Goal: Task Accomplishment & Management: Complete application form

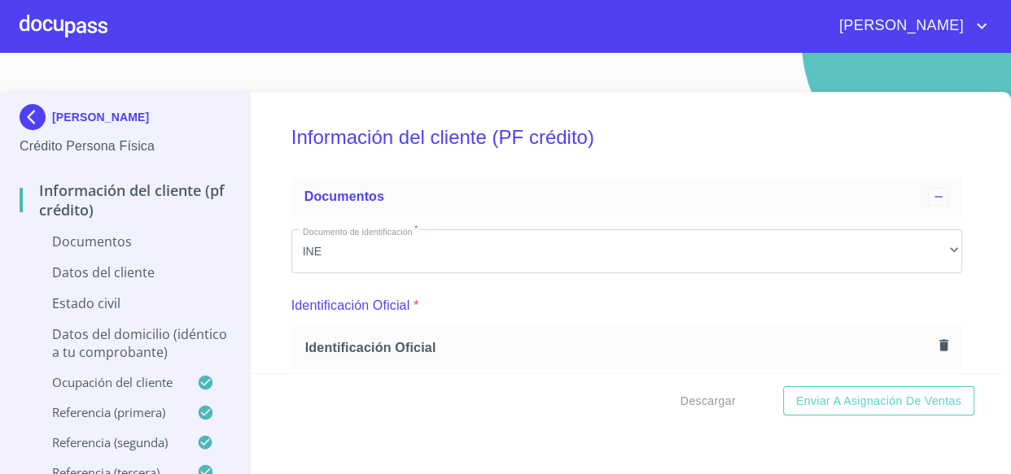
scroll to position [2885, 0]
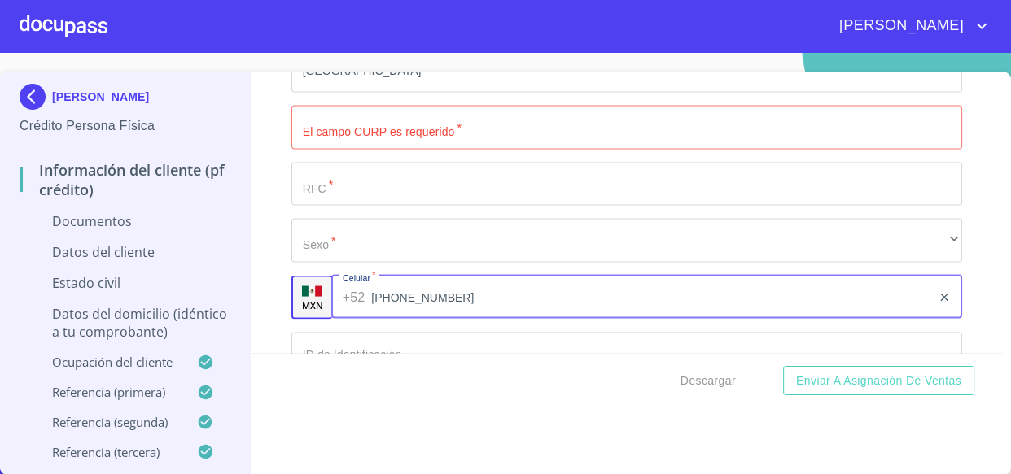
click at [434, 293] on input "[PHONE_NUMBER]" at bounding box center [651, 298] width 560 height 44
click at [394, 121] on input "Documento de identificación   *" at bounding box center [626, 128] width 671 height 44
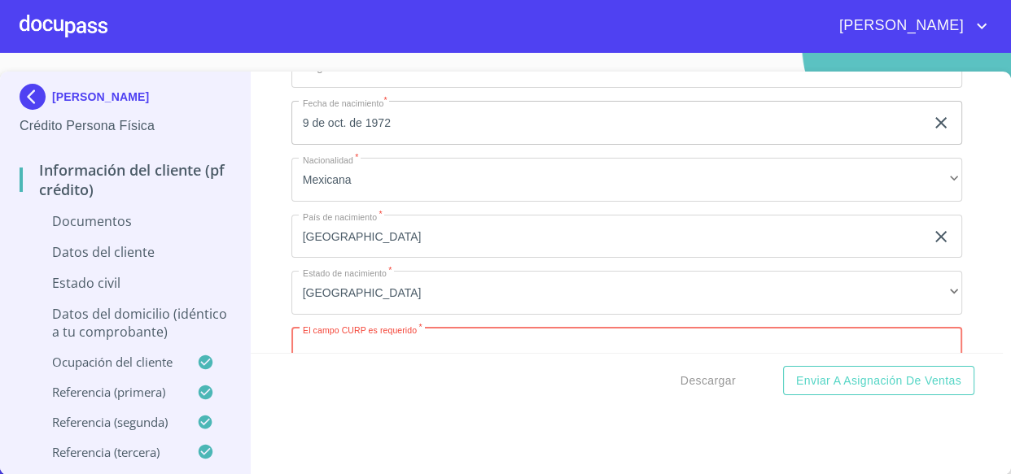
scroll to position [2811, 0]
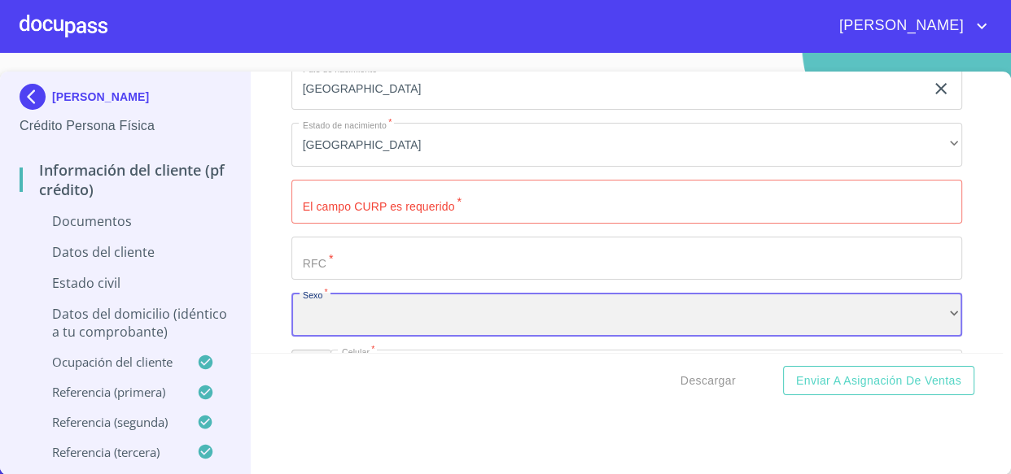
click at [336, 317] on div "​" at bounding box center [626, 315] width 671 height 44
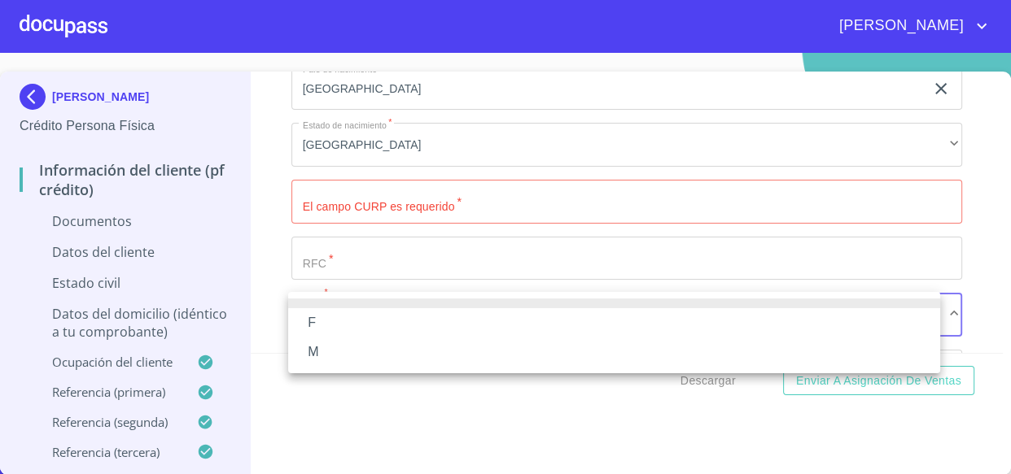
click at [326, 318] on li "F" at bounding box center [614, 322] width 652 height 29
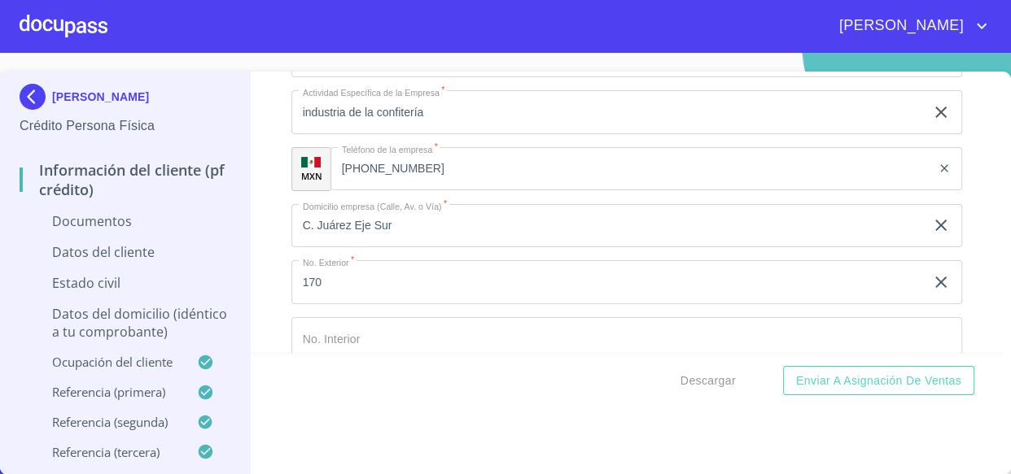
scroll to position [4439, 0]
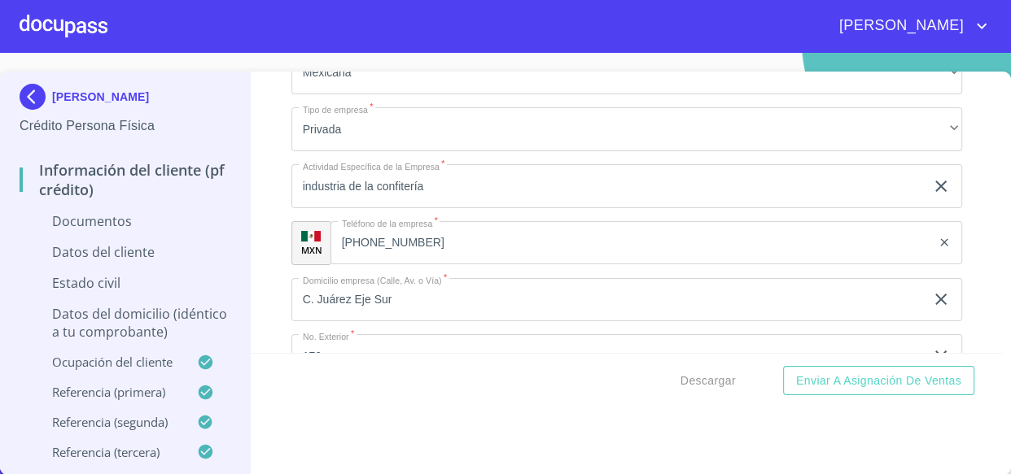
click at [522, 241] on input "[PHONE_NUMBER]" at bounding box center [630, 243] width 601 height 44
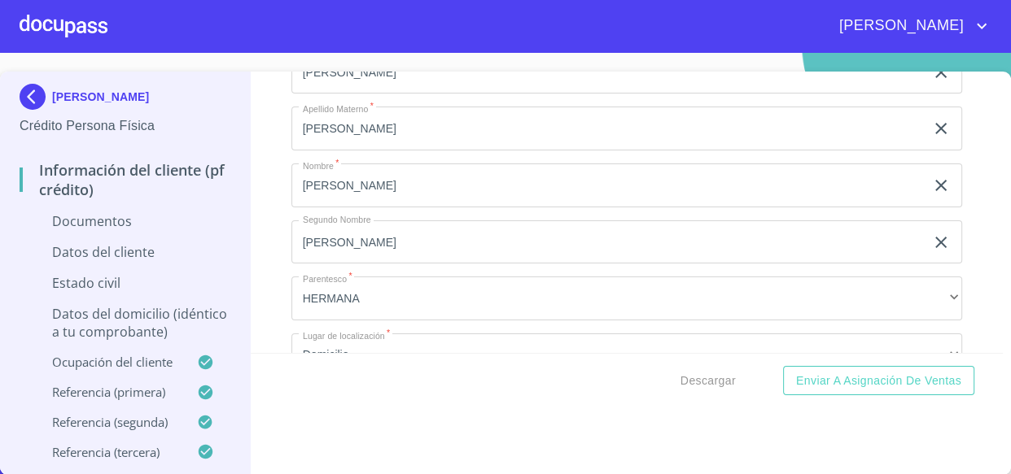
scroll to position [5475, 0]
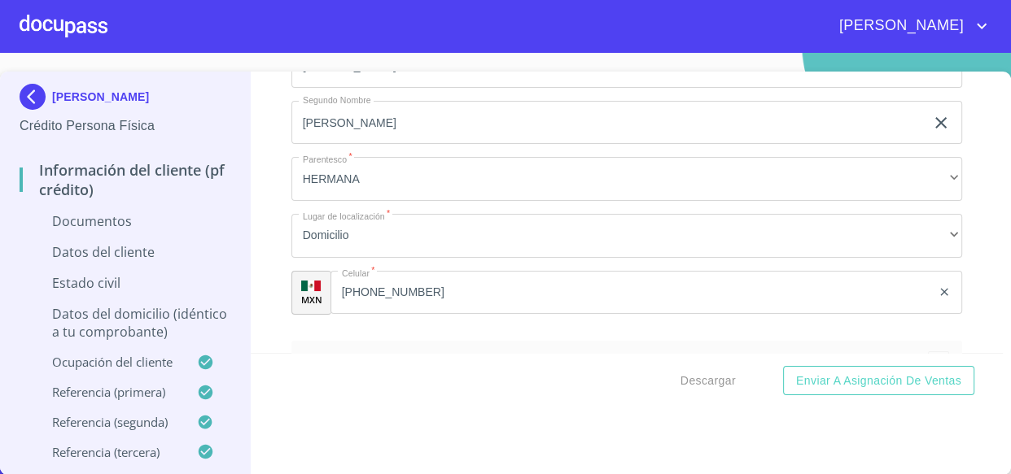
click at [436, 282] on input "[PHONE_NUMBER]" at bounding box center [630, 293] width 601 height 44
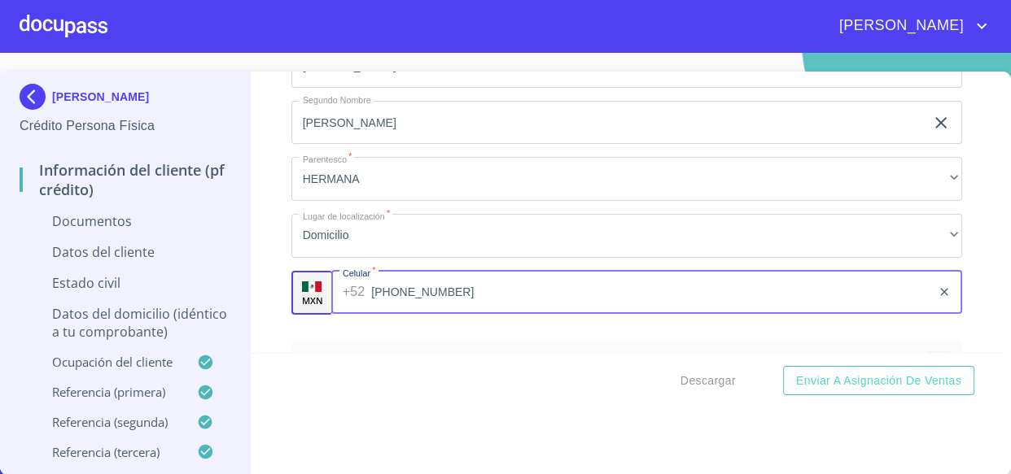
click at [436, 282] on input "[PHONE_NUMBER]" at bounding box center [651, 293] width 560 height 44
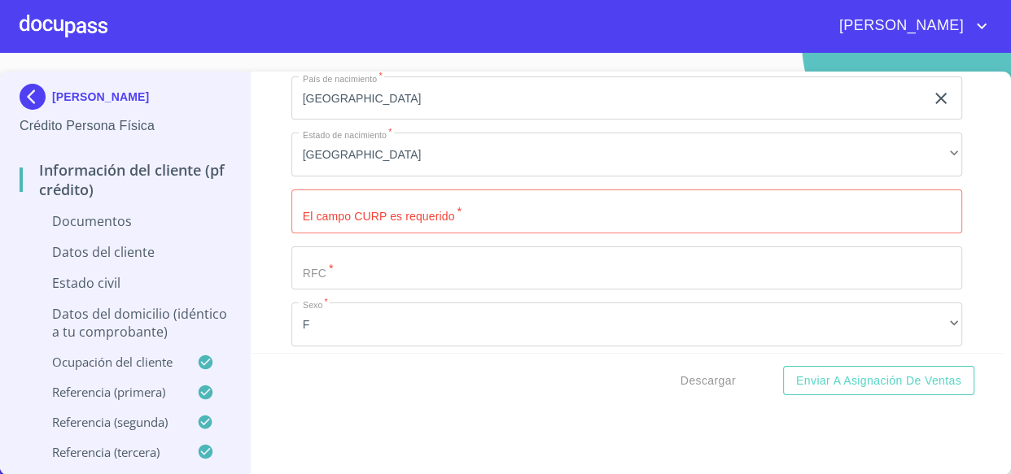
scroll to position [2822, 0]
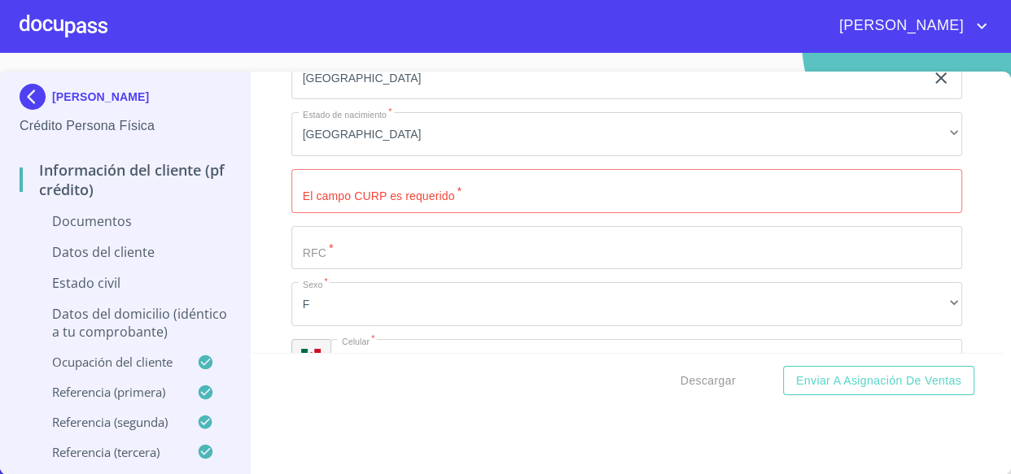
click at [513, 193] on input "Documento de identificación   *" at bounding box center [626, 191] width 671 height 44
paste input "COPA721009MJCHRD09"
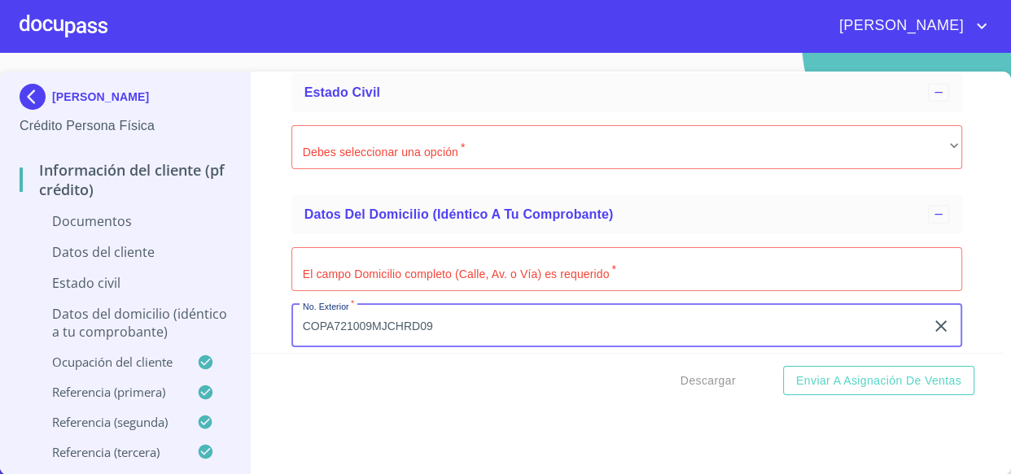
type input "COPA721009MJCHRD09"
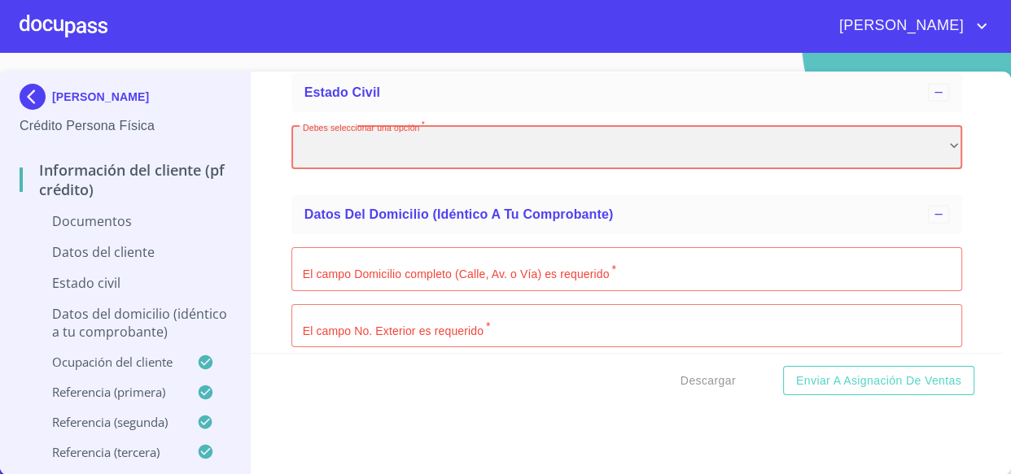
click at [502, 146] on div "​" at bounding box center [626, 147] width 671 height 44
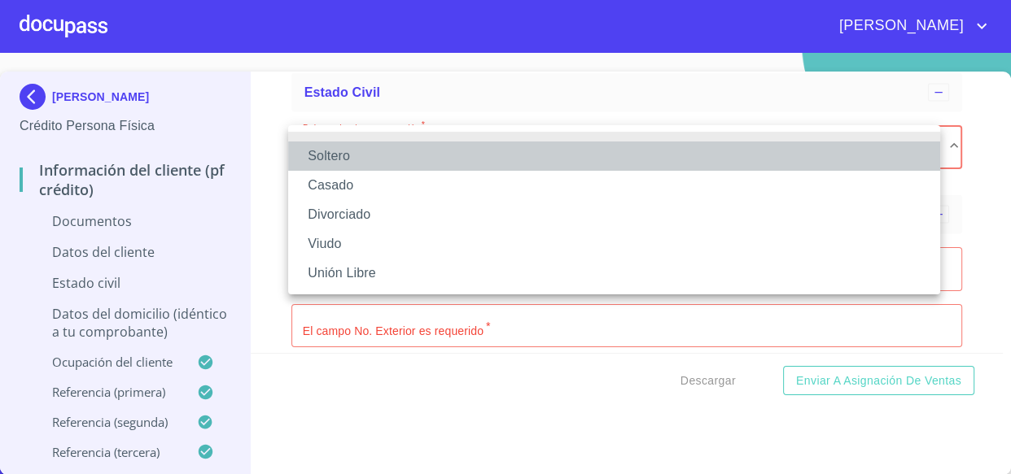
click at [349, 154] on li "Soltero" at bounding box center [614, 156] width 652 height 29
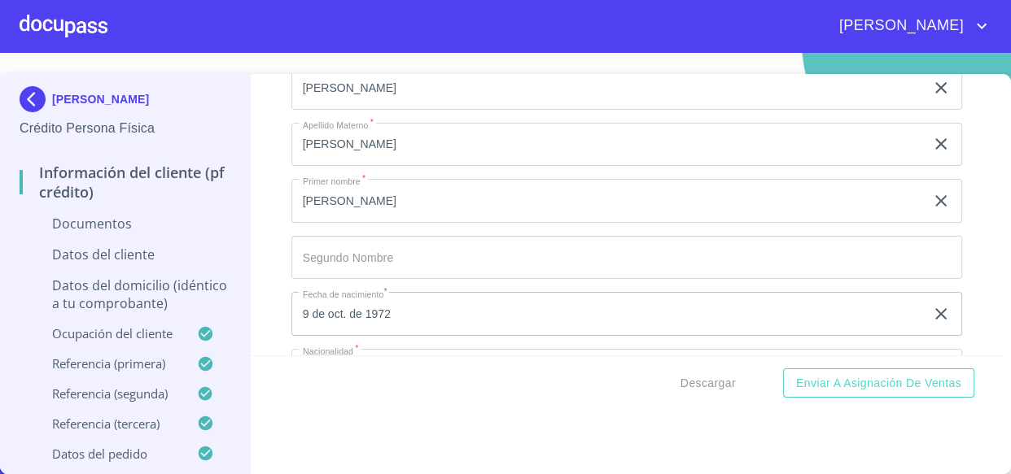
scroll to position [2695, 0]
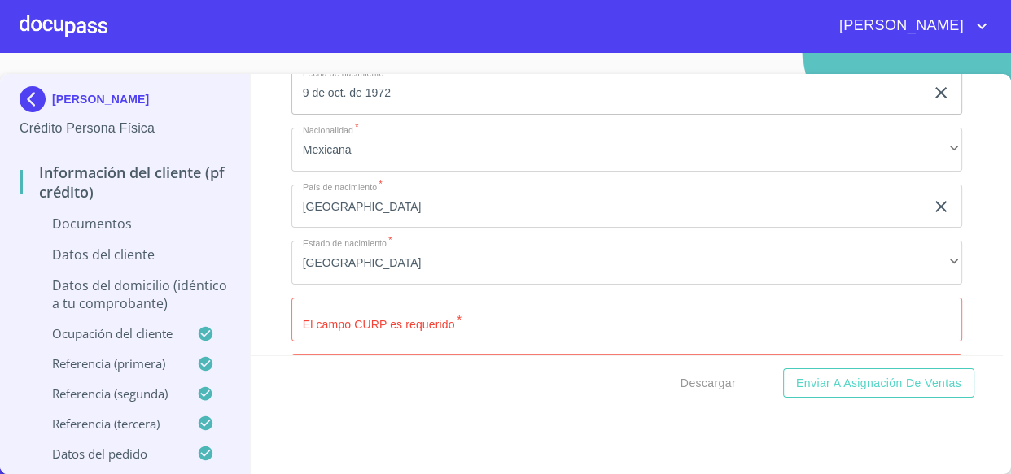
click at [427, 317] on input "Documento de identificación   *" at bounding box center [626, 320] width 671 height 44
paste input "COPA721009MJCHRD09"
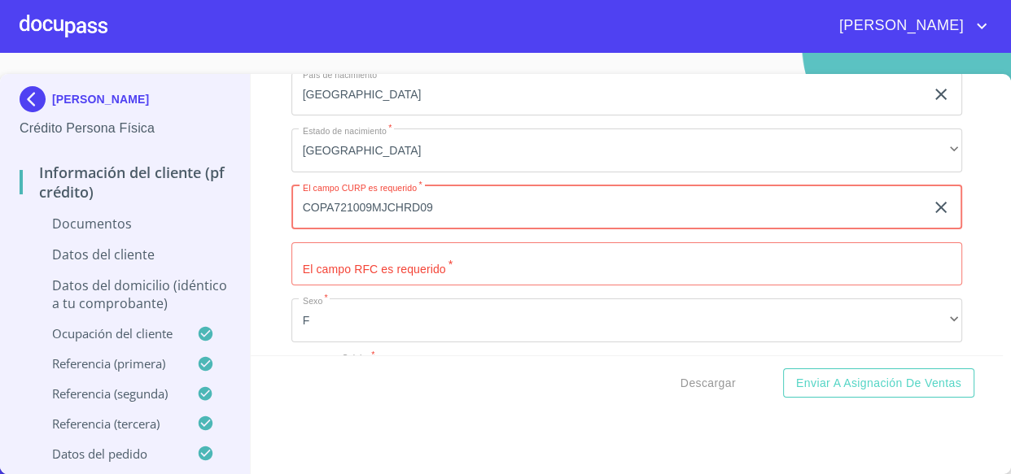
scroll to position [2844, 0]
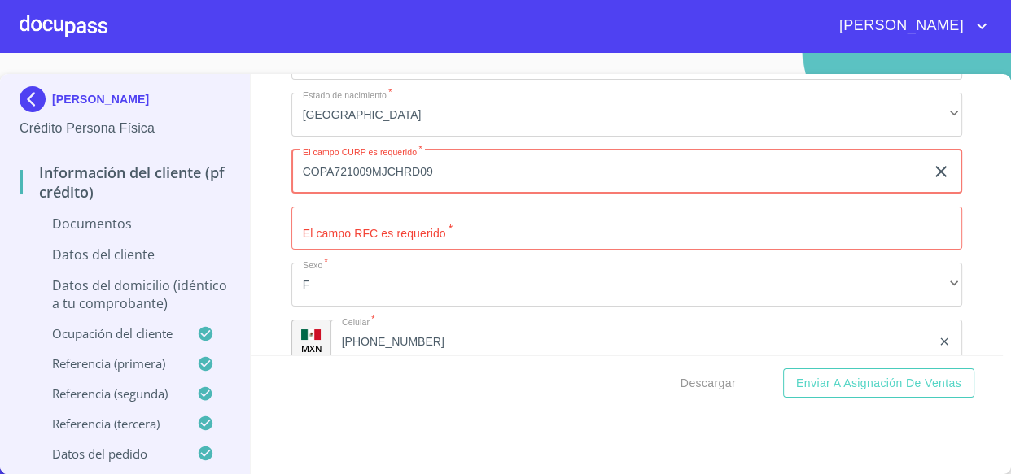
type input "COPA721009MJCHRD09"
click at [461, 219] on input "Documento de identificación   *" at bounding box center [626, 229] width 671 height 44
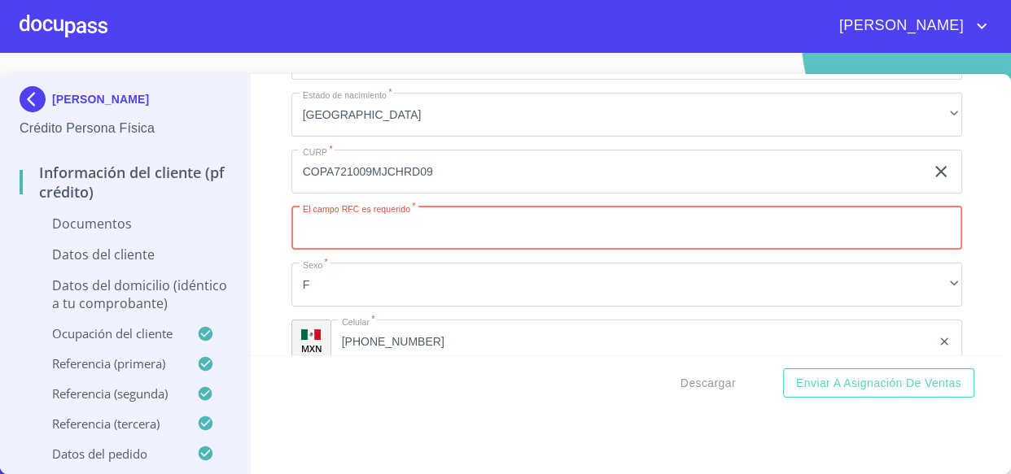
paste input "COPA721009"
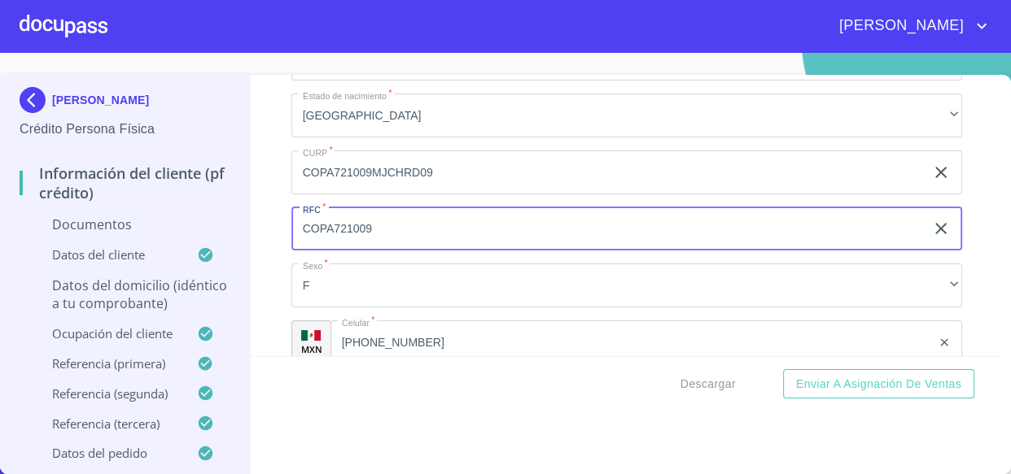
paste input "KE4"
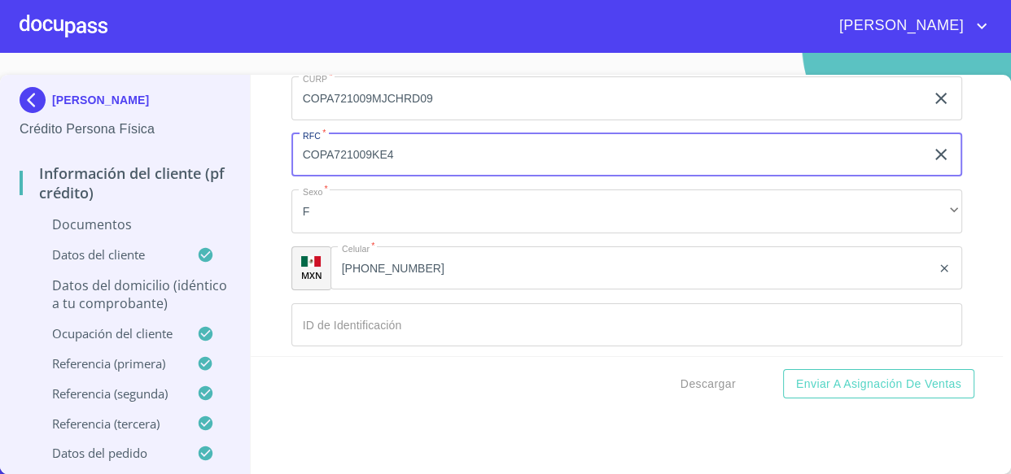
scroll to position [3066, 0]
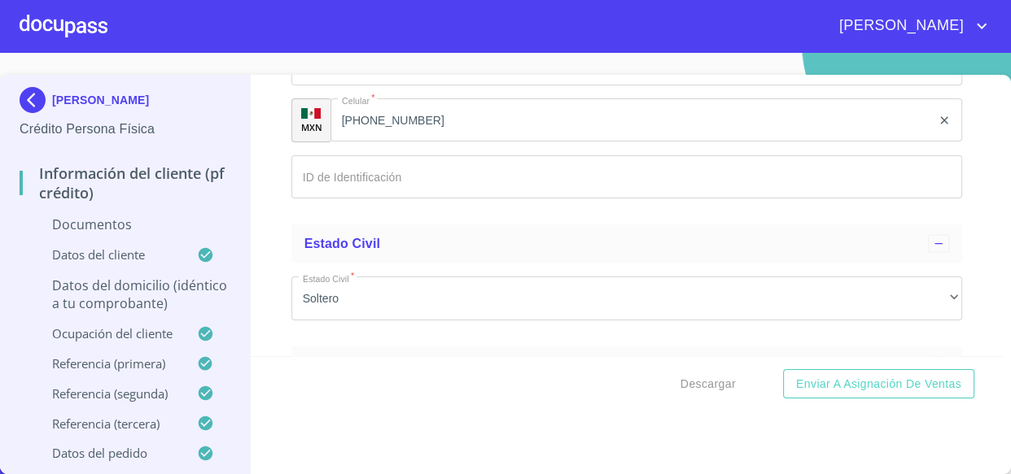
type input "COPA721009KE4"
click at [452, 185] on input "Documento de identificación   *" at bounding box center [626, 177] width 671 height 44
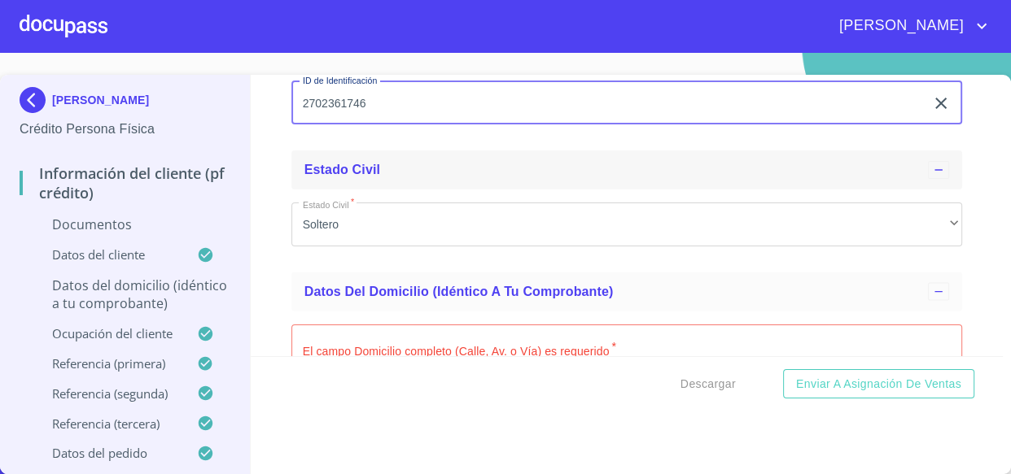
scroll to position [3288, 0]
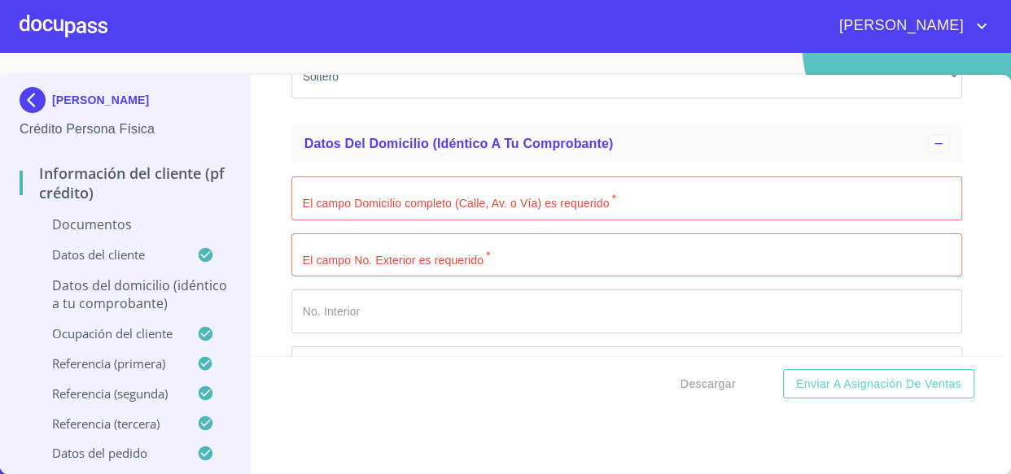
type input "2702361746"
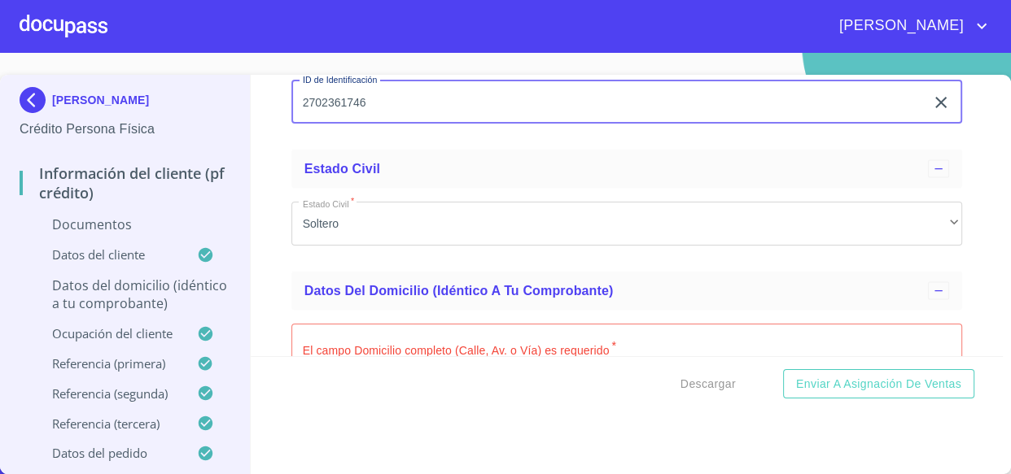
scroll to position [3140, 0]
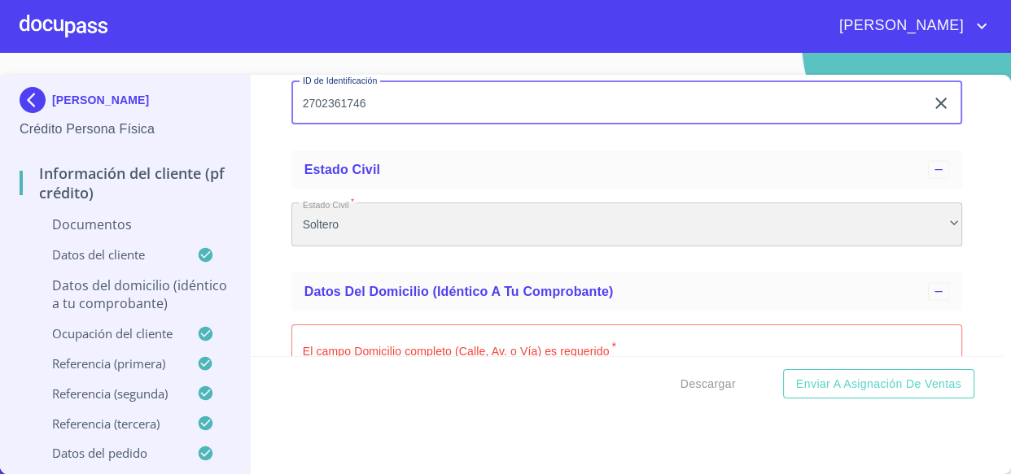
click at [334, 212] on div "Soltero" at bounding box center [626, 225] width 671 height 44
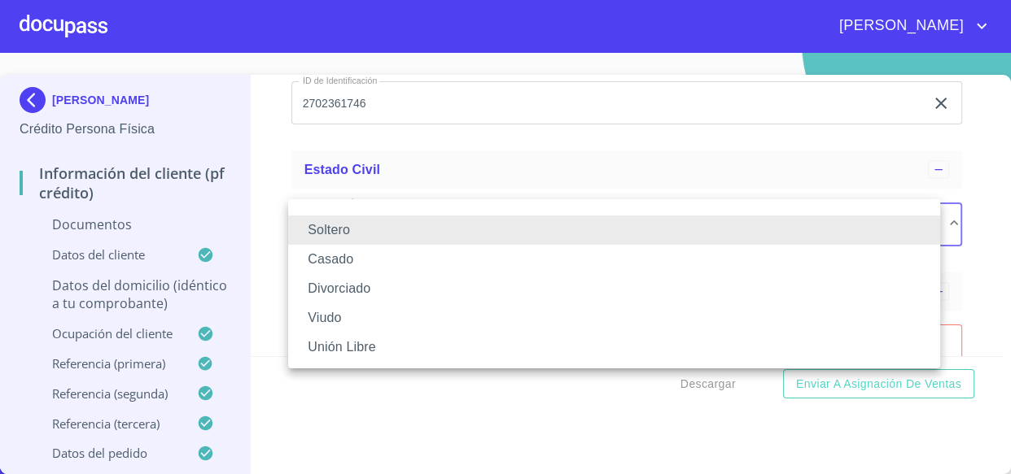
click at [339, 265] on li "Casado" at bounding box center [614, 259] width 652 height 29
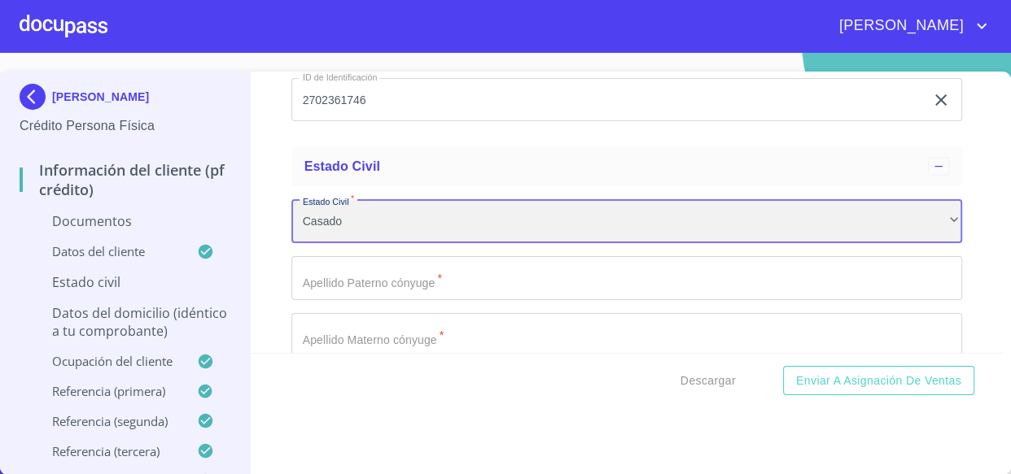
scroll to position [3214, 0]
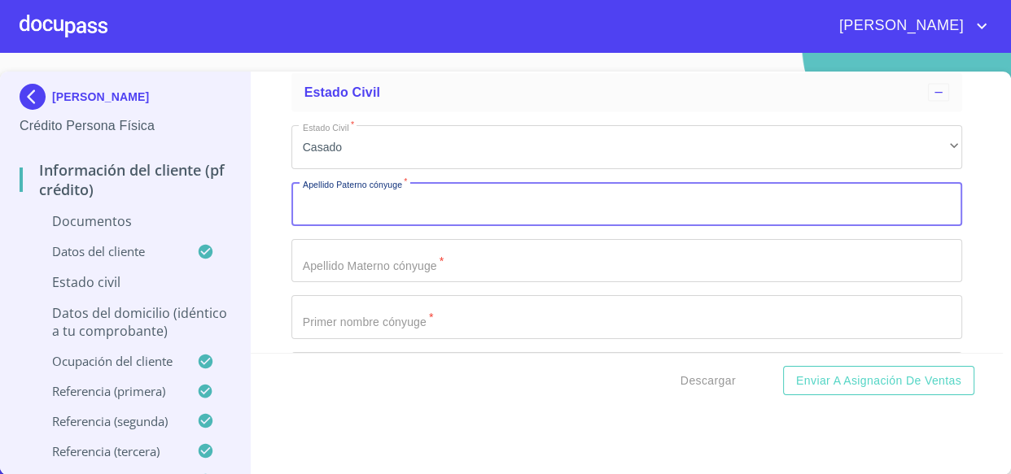
click at [396, 212] on input "Documento de identificación   *" at bounding box center [626, 204] width 671 height 44
paste input "[PERSON_NAME]"
click at [474, 197] on input "[PERSON_NAME]" at bounding box center [608, 204] width 634 height 44
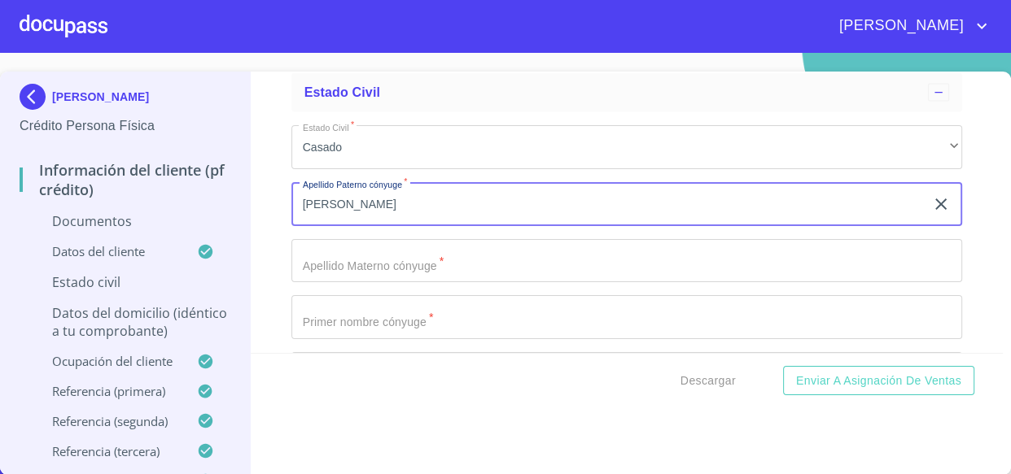
click at [474, 197] on input "[PERSON_NAME]" at bounding box center [608, 204] width 634 height 44
type input "[PERSON_NAME]"
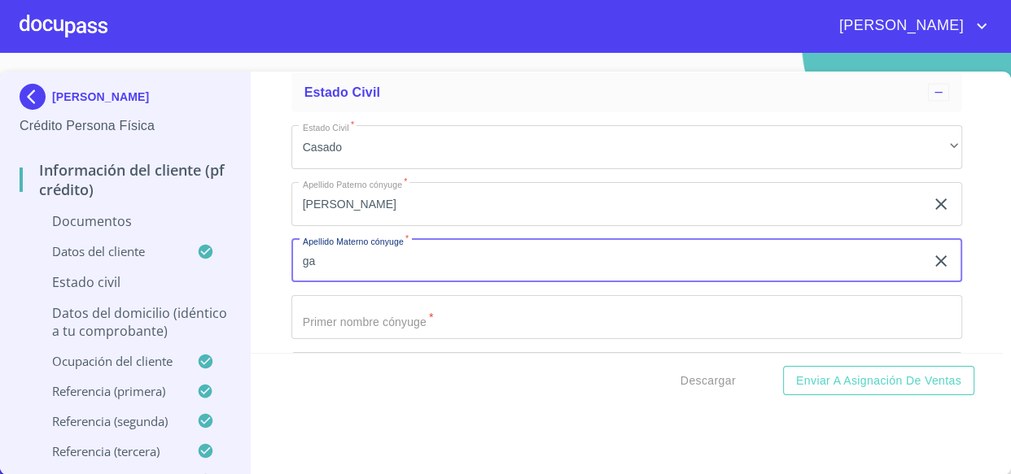
type input "g"
type input "[PERSON_NAME]"
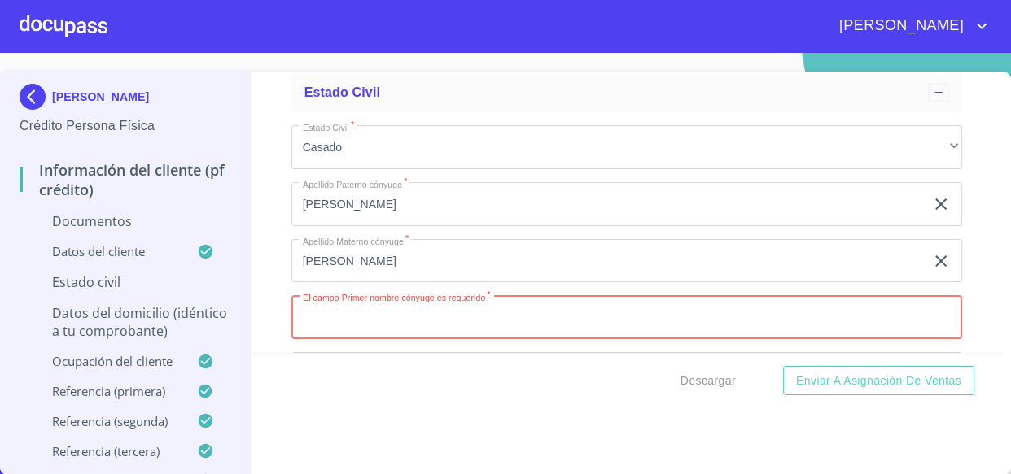
type input "N"
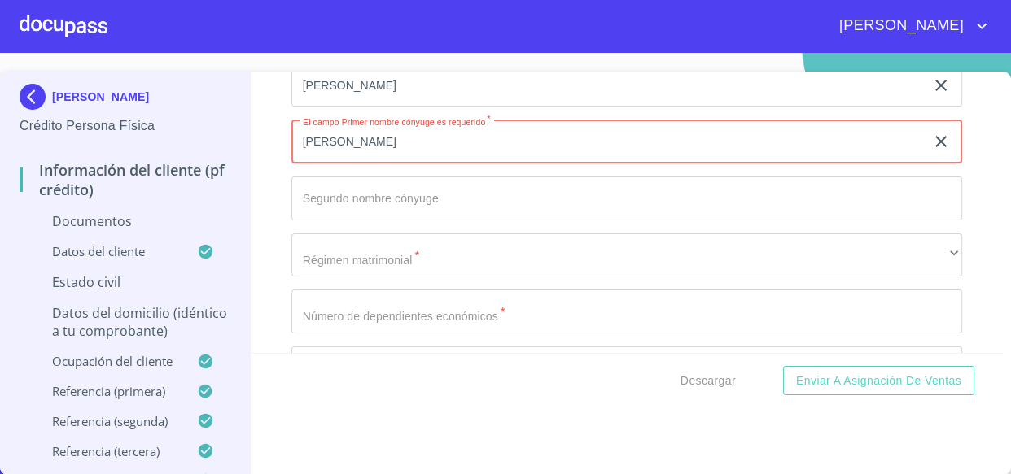
scroll to position [3435, 0]
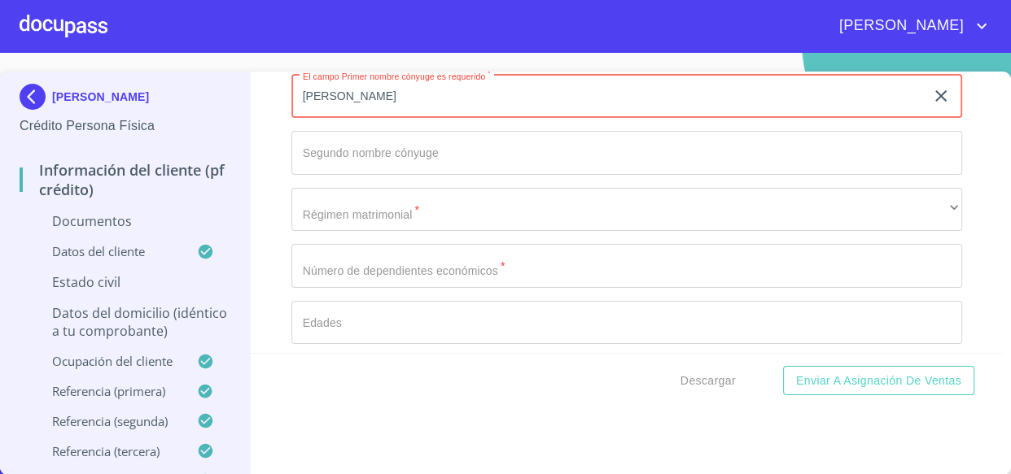
type input "[PERSON_NAME]"
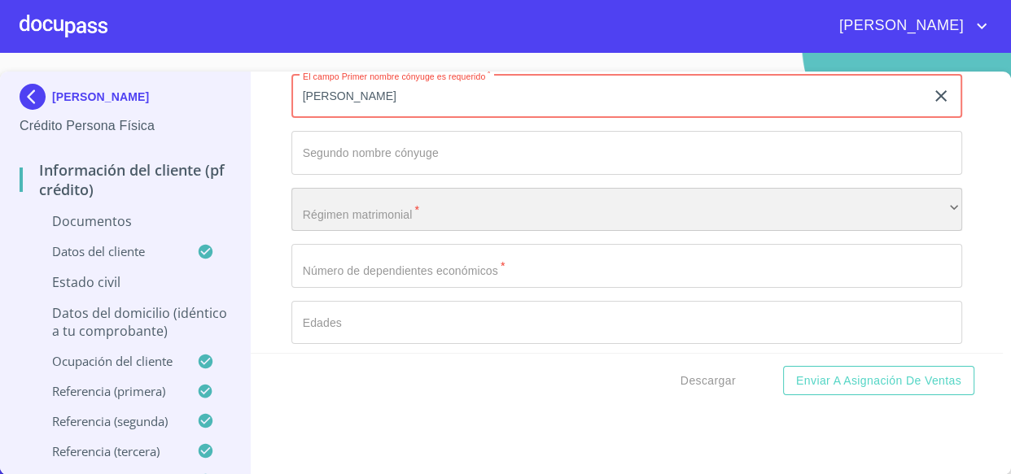
click at [419, 206] on div "​" at bounding box center [626, 210] width 671 height 44
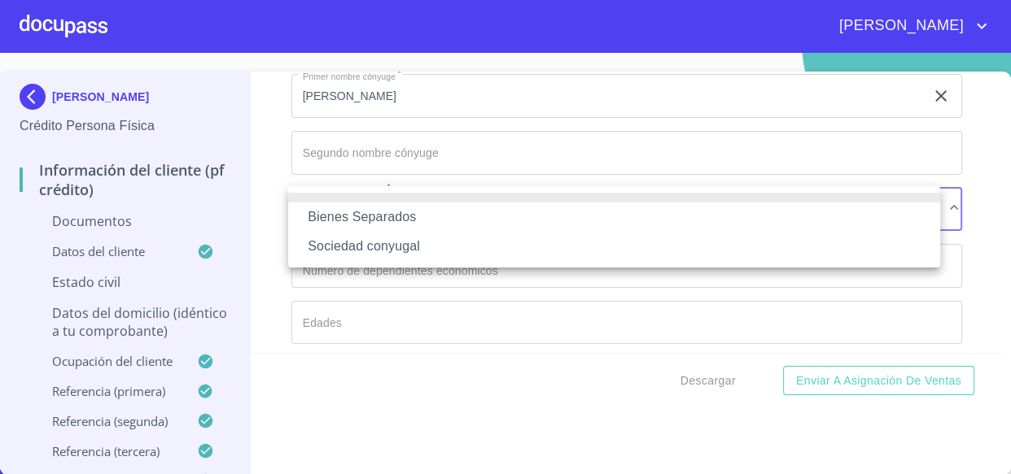
click at [404, 258] on li "Sociedad conyugal" at bounding box center [614, 246] width 652 height 29
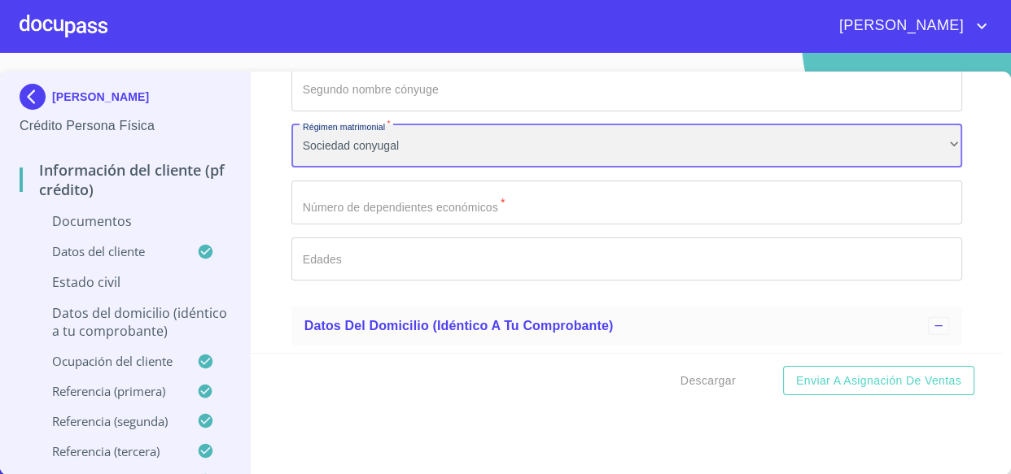
scroll to position [3509, 0]
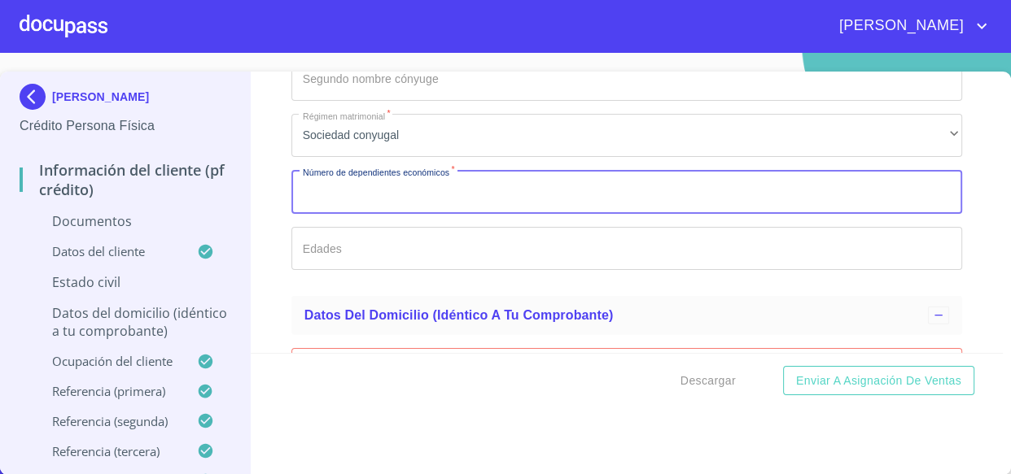
click at [389, 173] on input "Documento de identificación   *" at bounding box center [626, 192] width 671 height 44
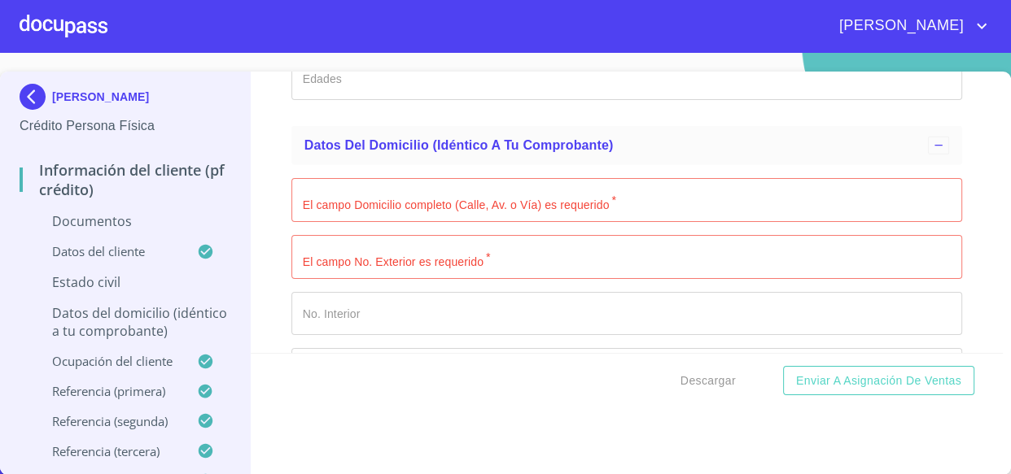
scroll to position [3731, 0]
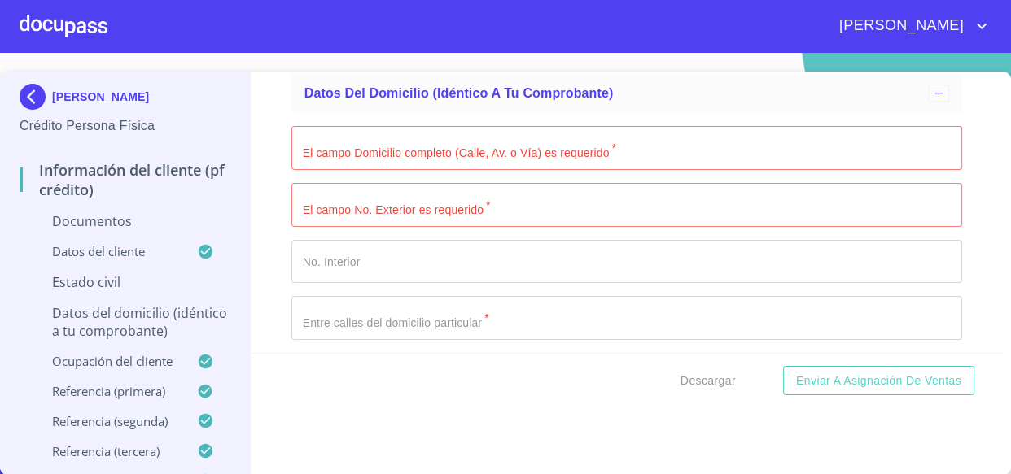
type input "0"
click at [365, 140] on input "Documento de identificación   *" at bounding box center [626, 148] width 671 height 44
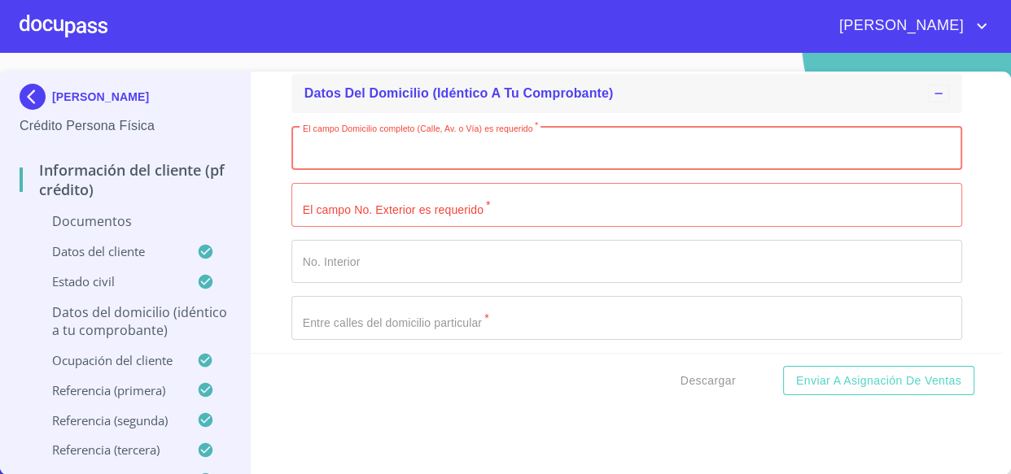
paste input "5:34353?􀀣􀀁􀀎"
type input "5:34353?􀀣􀀁􀀎"
type input "CHABACANO"
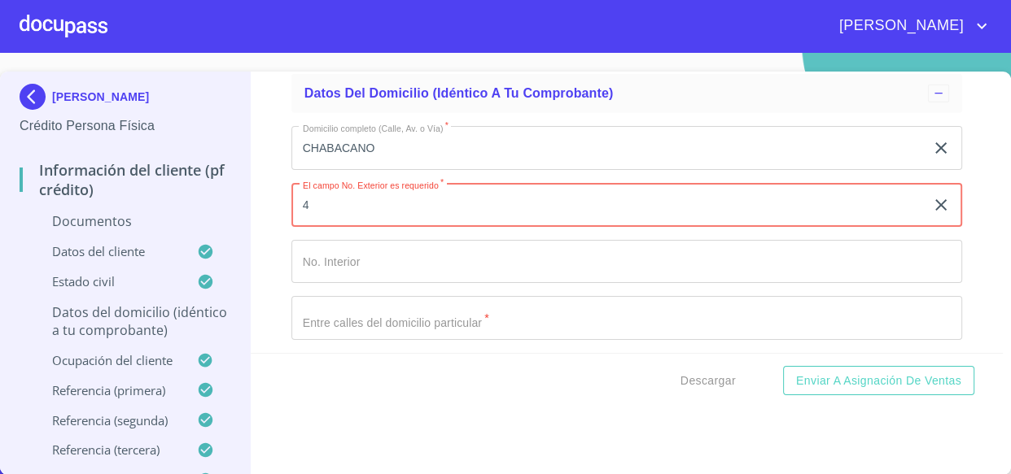
type input "4"
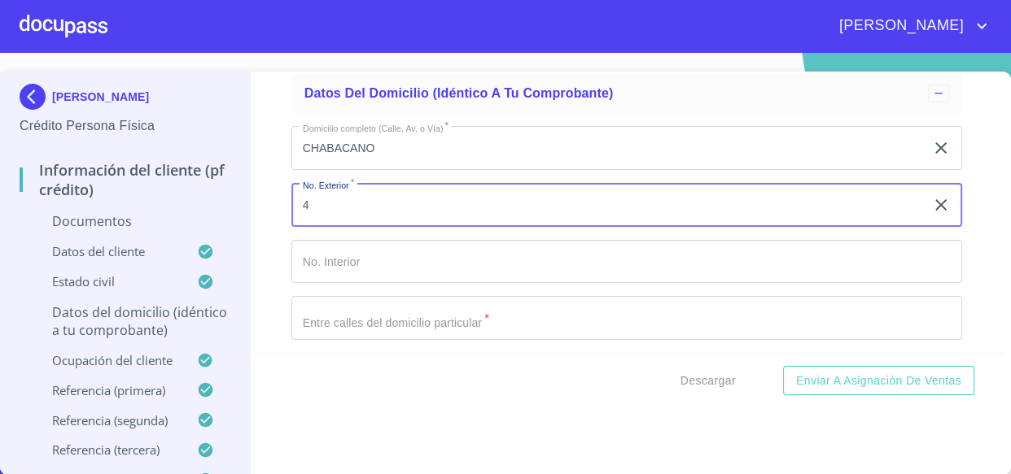
click at [379, 309] on input "Documento de identificación   *" at bounding box center [626, 318] width 671 height 44
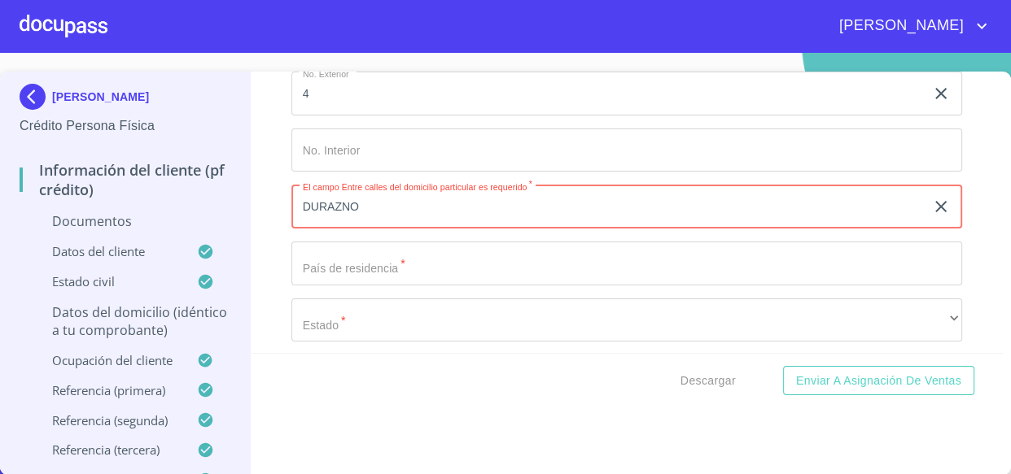
scroll to position [3880, 0]
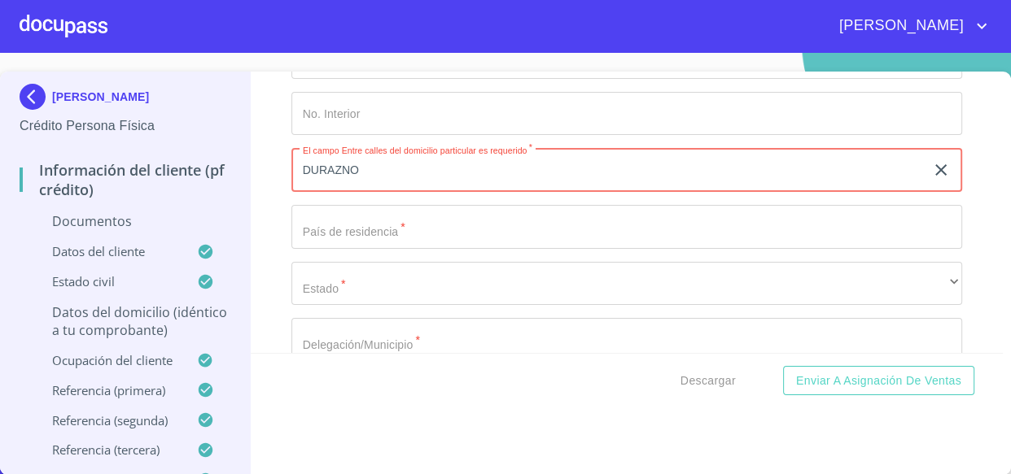
type input "DURAZNO"
click at [444, 236] on input "Documento de identificación   *" at bounding box center [626, 227] width 671 height 44
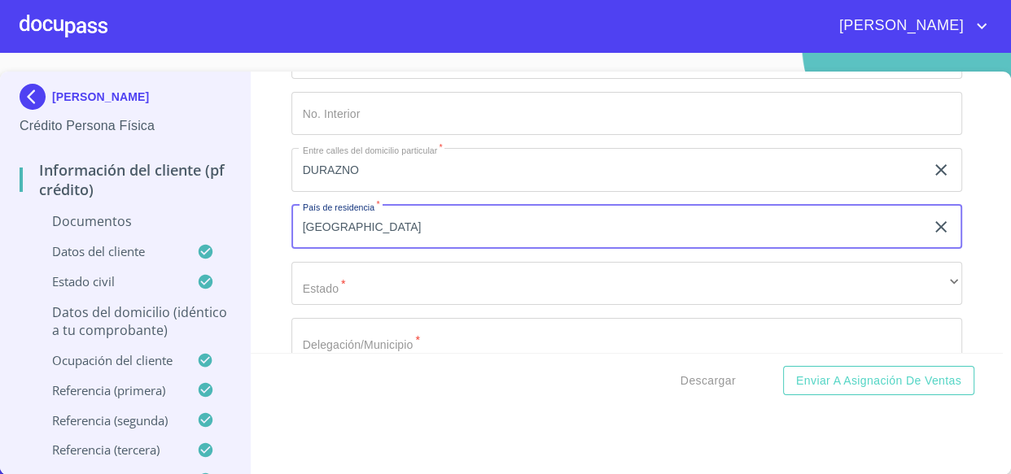
type input "[GEOGRAPHIC_DATA]"
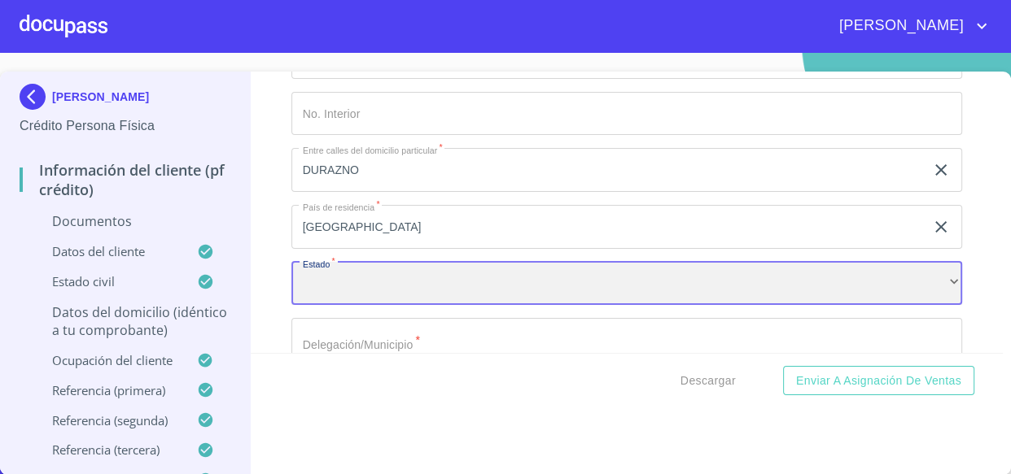
click at [492, 280] on div "​" at bounding box center [626, 284] width 671 height 44
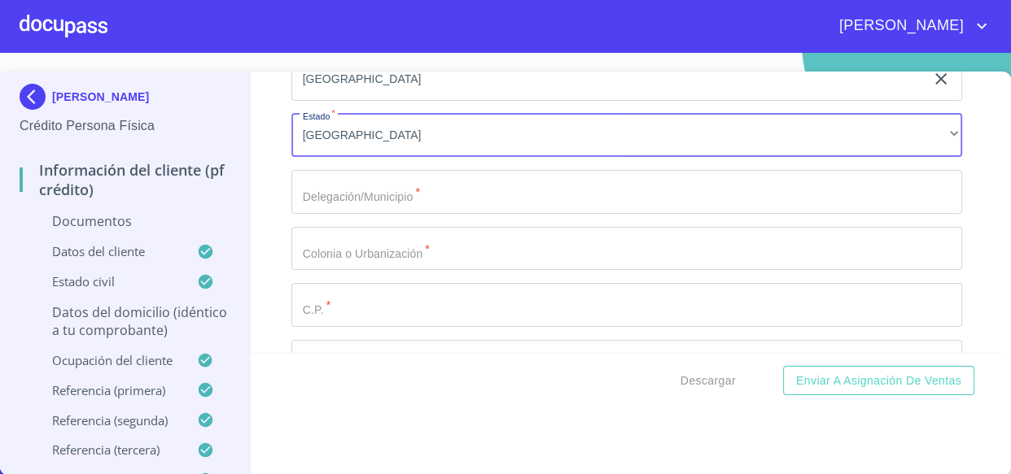
click at [422, 185] on input "Documento de identificación   *" at bounding box center [626, 192] width 671 height 44
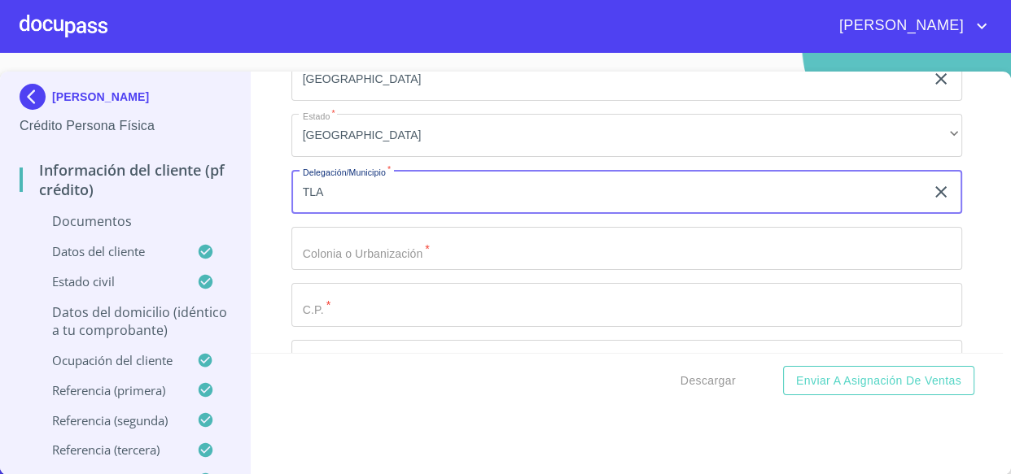
type input "TLAJOMULCO DE ZUÑIGA"
click at [446, 186] on input "TLAJOMULCO DE ZUÑIGA" at bounding box center [608, 192] width 634 height 44
click at [319, 251] on input "Documento de identificación   *" at bounding box center [626, 249] width 671 height 44
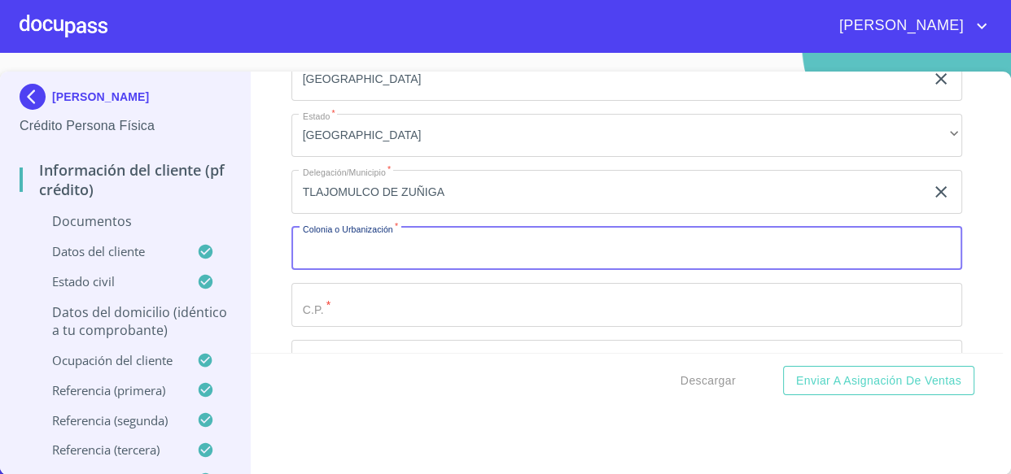
paste input "TLAJOMULCO DE ZUÑIGA"
click at [492, 252] on input "TLAJOMULCO DE" at bounding box center [608, 249] width 634 height 44
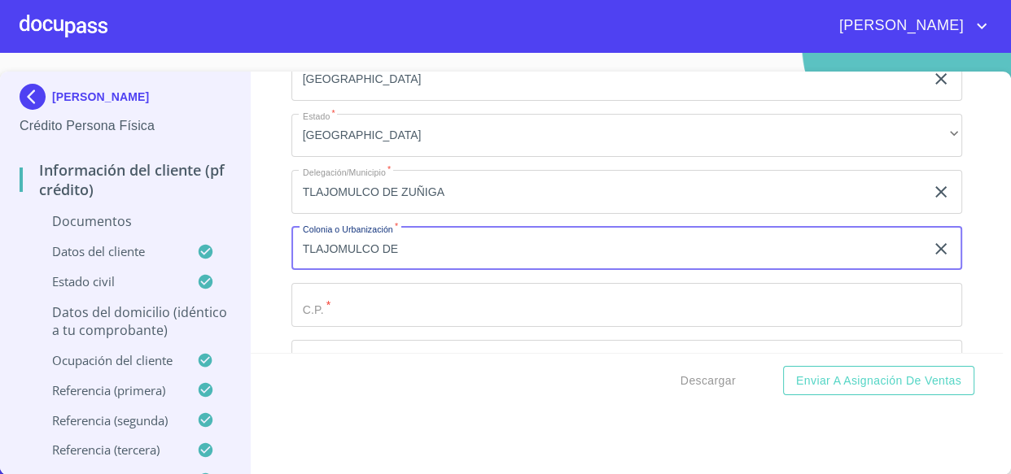
paste input "ZUÑIGA"
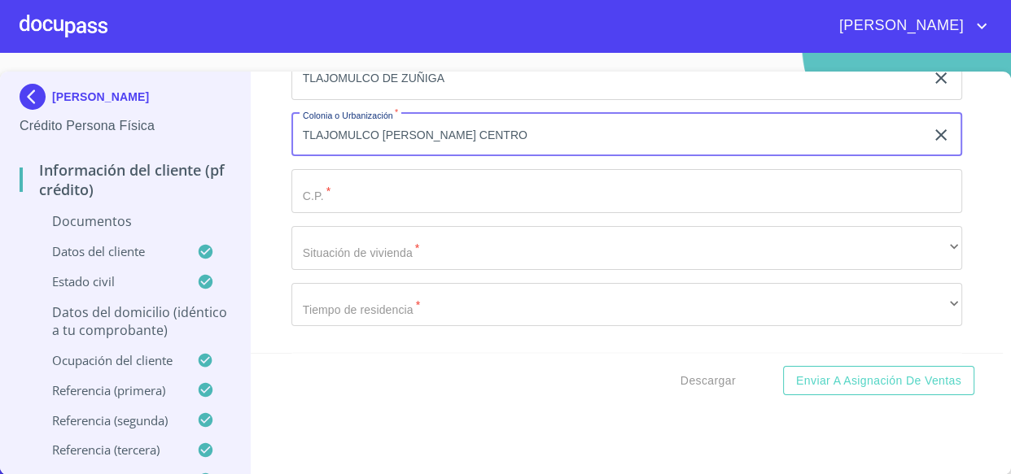
scroll to position [4249, 0]
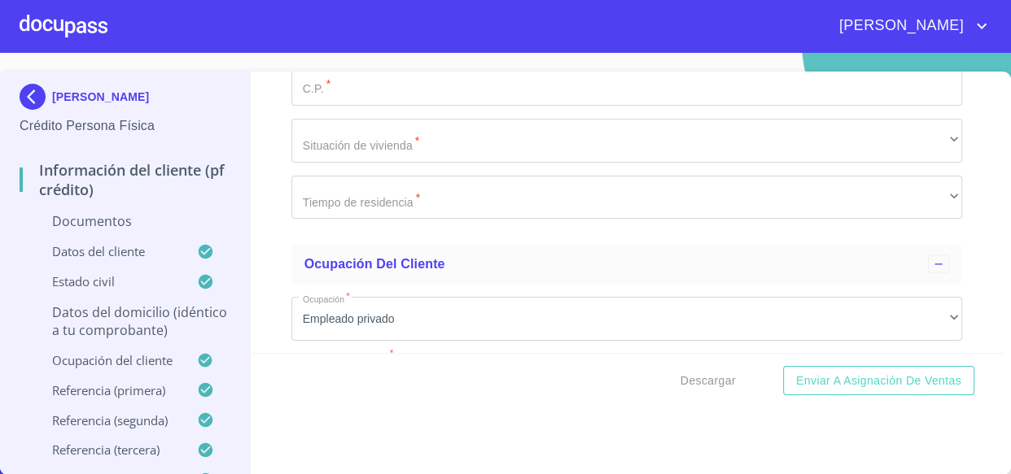
type input "TLAJOMULCO [PERSON_NAME] CENTRO"
click at [379, 75] on input "Documento de identificación   *" at bounding box center [626, 84] width 671 height 44
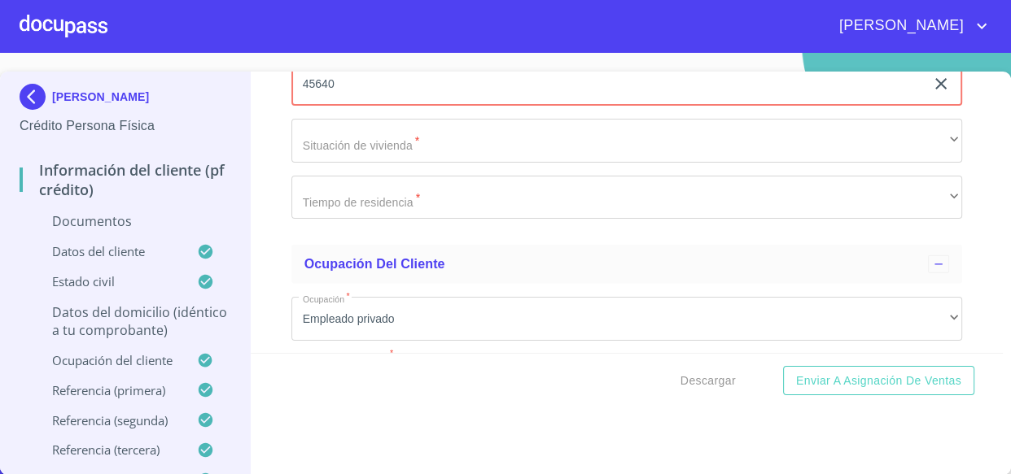
type input "45640"
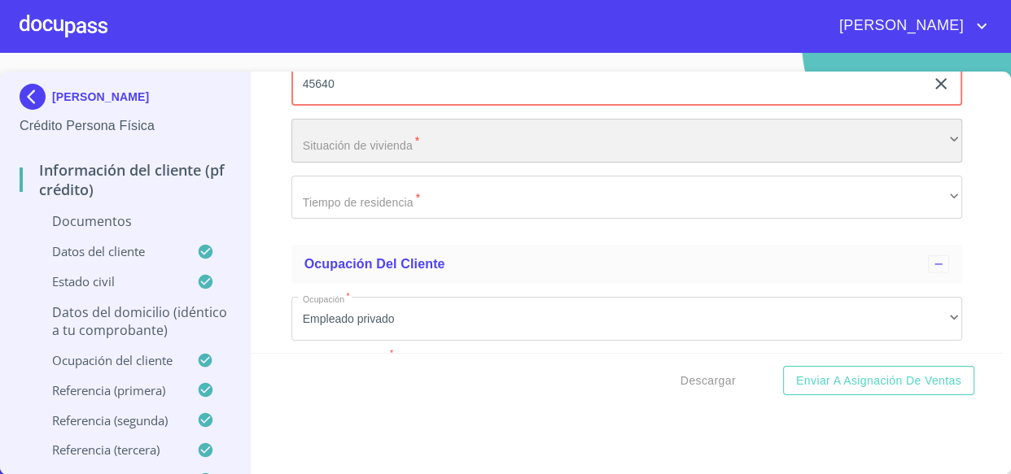
click at [379, 153] on div "​" at bounding box center [626, 141] width 671 height 44
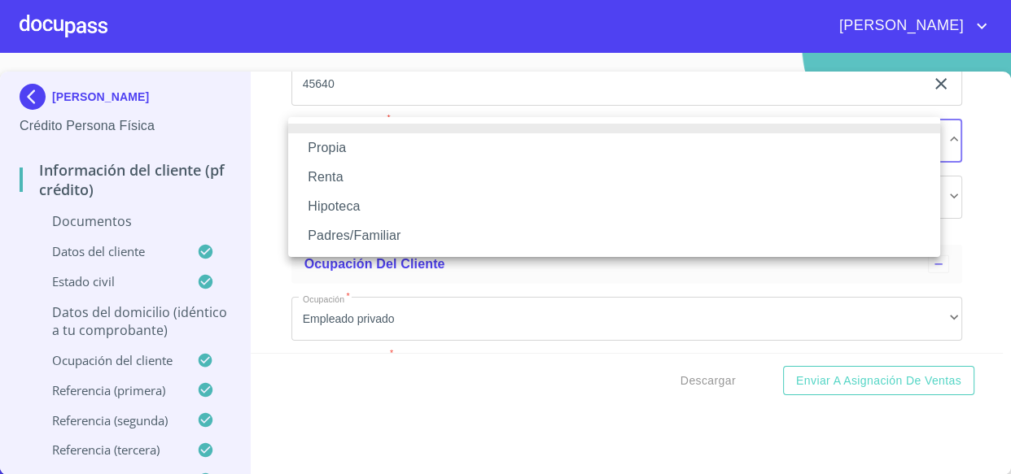
click at [373, 155] on li "Propia" at bounding box center [614, 147] width 652 height 29
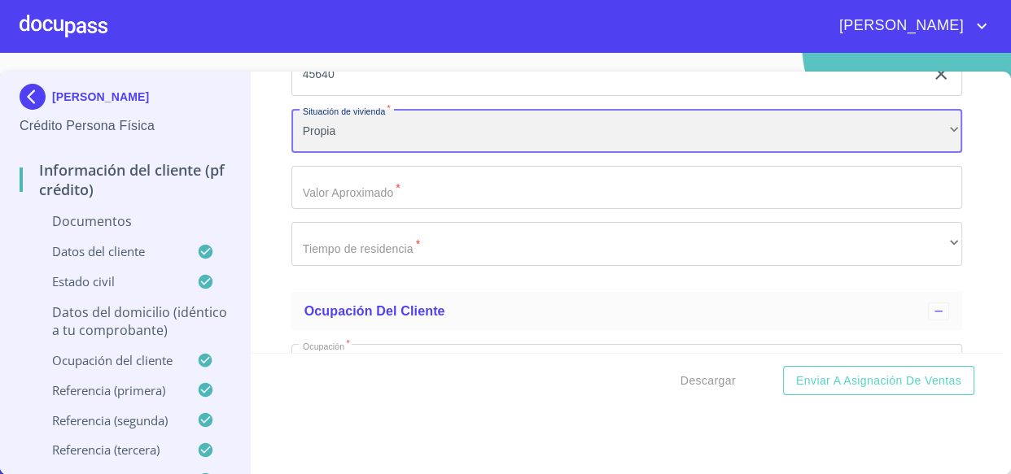
scroll to position [4323, 0]
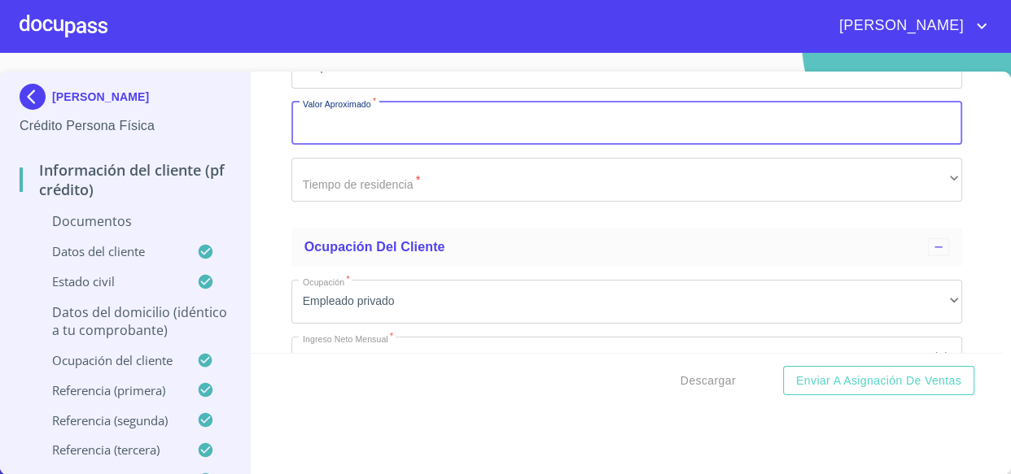
click at [377, 122] on input "Documento de identificación   *" at bounding box center [626, 124] width 671 height 44
type input "$500,000"
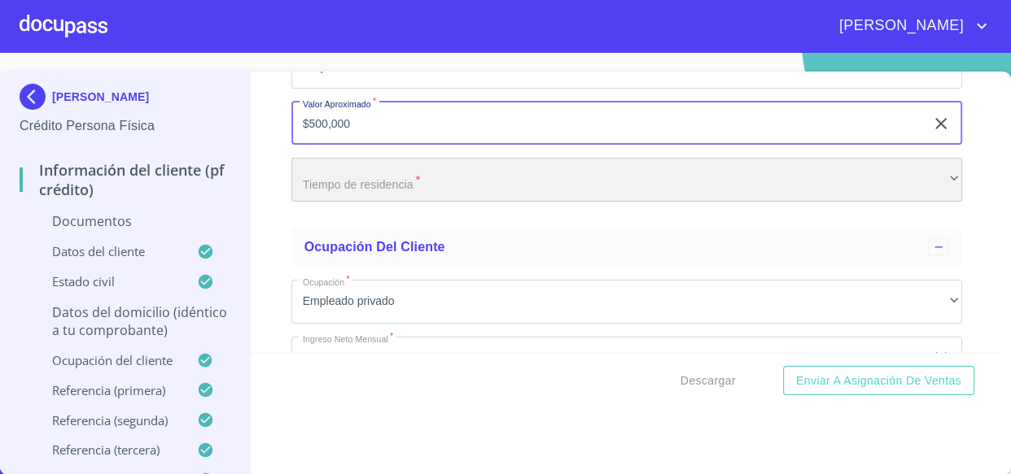
click at [407, 177] on div "​" at bounding box center [626, 180] width 671 height 44
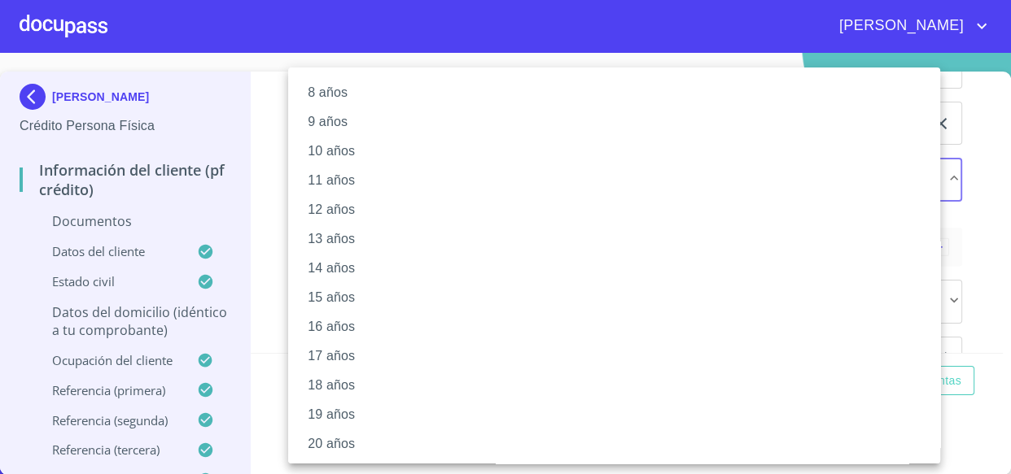
scroll to position [241, 0]
click at [334, 429] on li "20 años" at bounding box center [619, 443] width 663 height 29
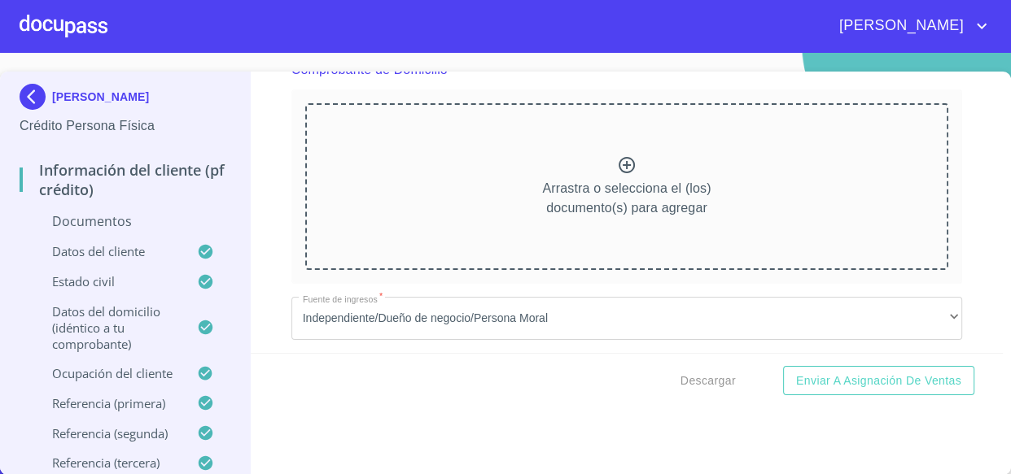
scroll to position [961, 0]
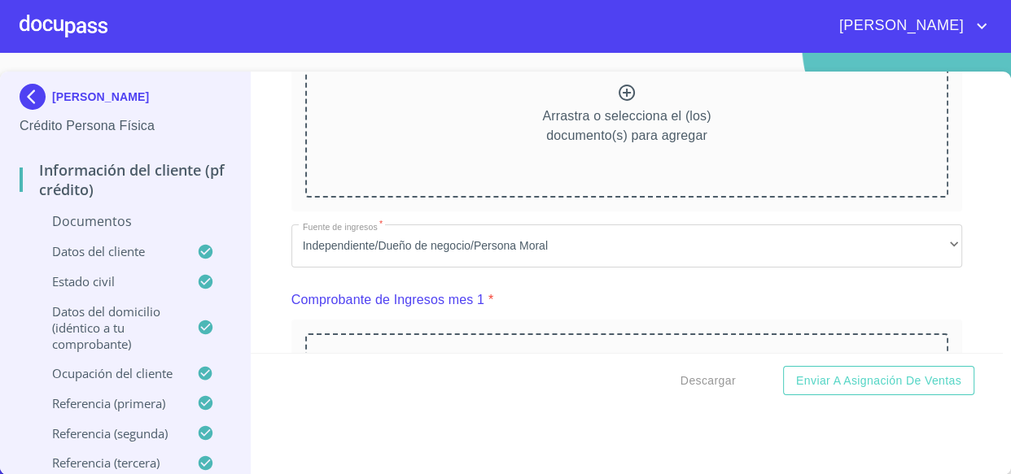
click at [617, 93] on icon at bounding box center [627, 93] width 20 height 20
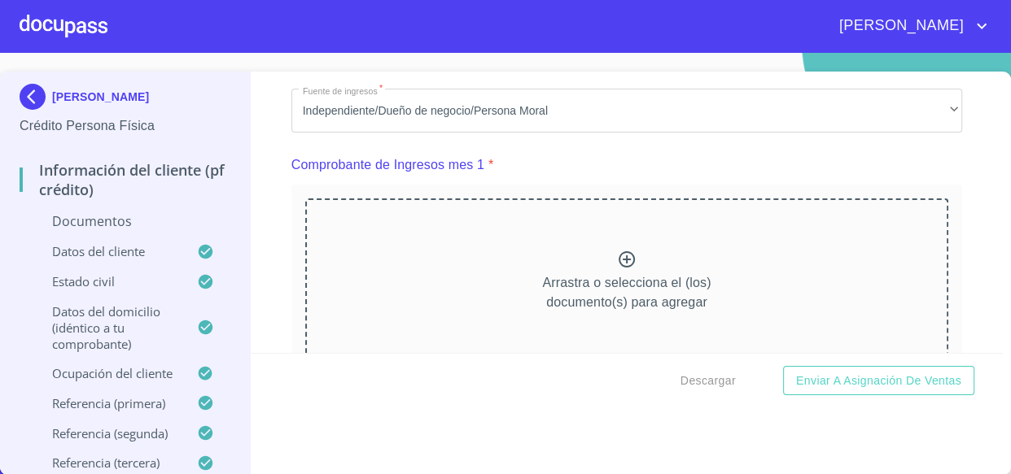
scroll to position [1628, 0]
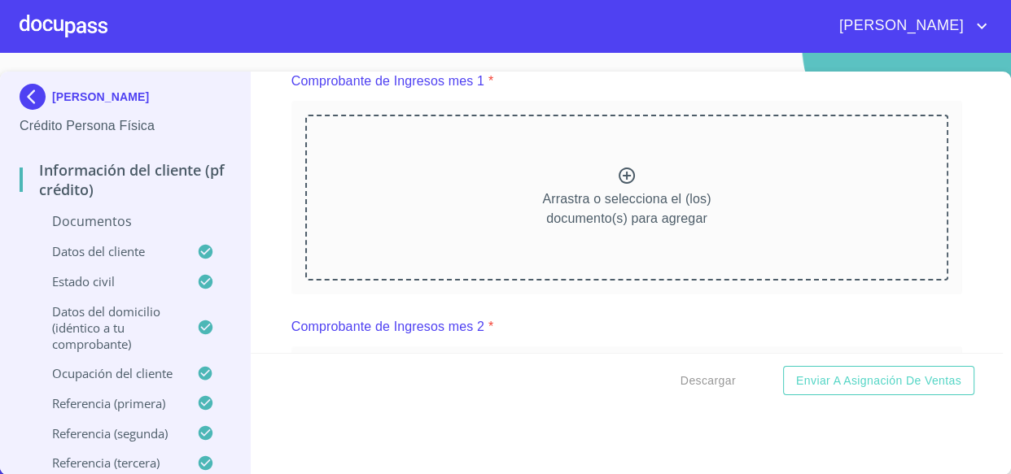
click at [602, 153] on div "Arrastra o selecciona el (los) documento(s) para agregar" at bounding box center [627, 198] width 644 height 166
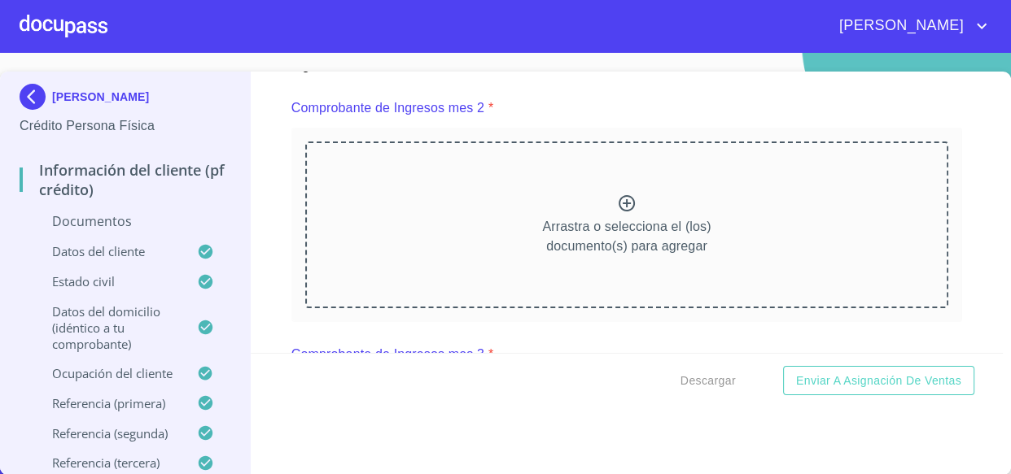
scroll to position [2219, 0]
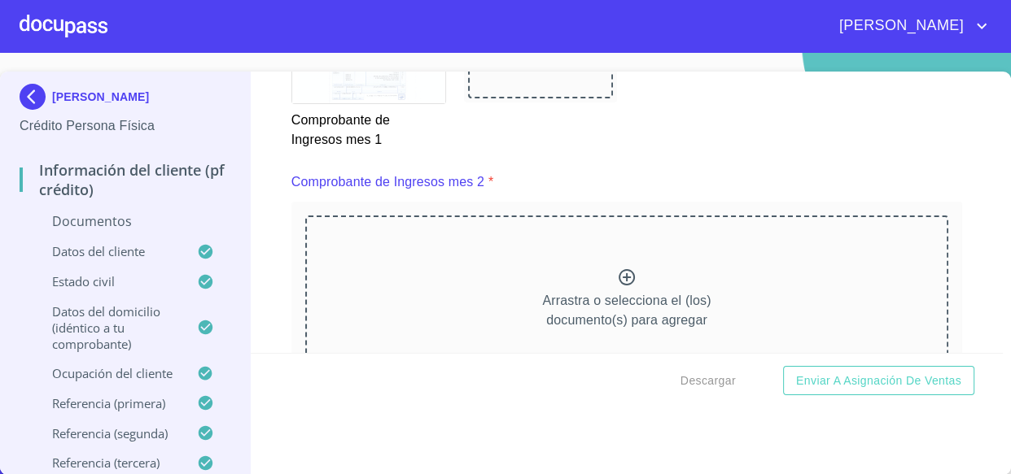
click at [617, 277] on icon at bounding box center [627, 278] width 20 height 20
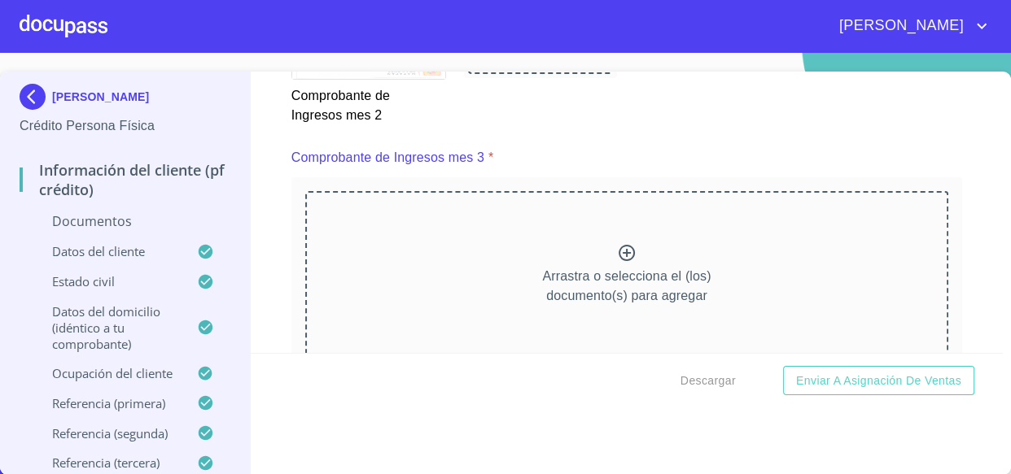
scroll to position [2959, 0]
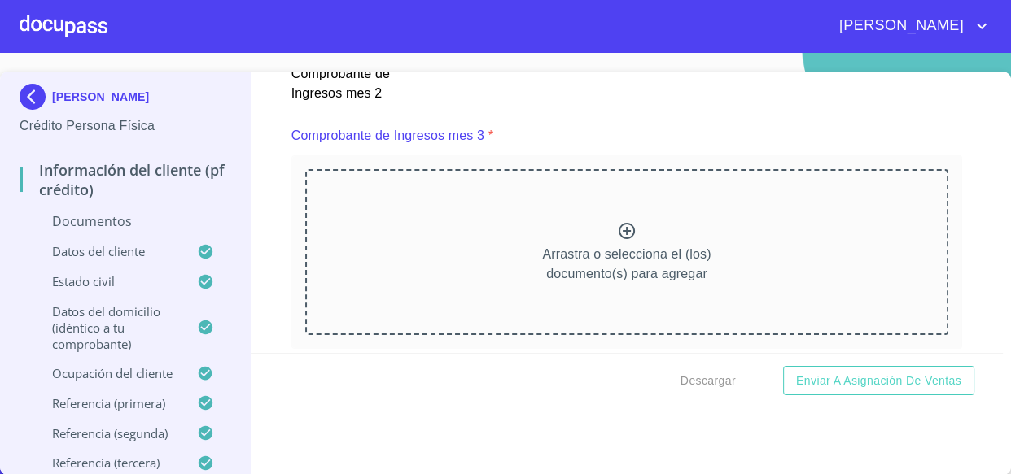
click at [620, 225] on icon at bounding box center [627, 231] width 16 height 16
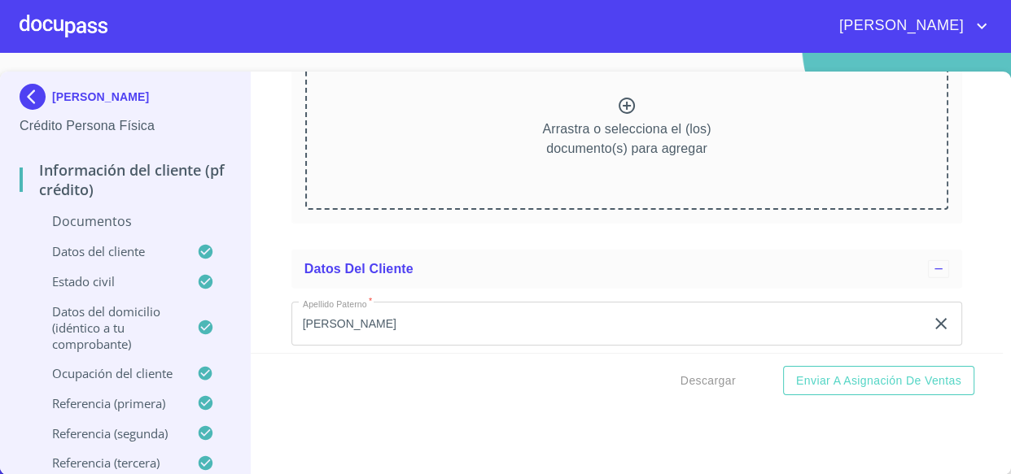
scroll to position [3625, 0]
